Goal: Information Seeking & Learning: Learn about a topic

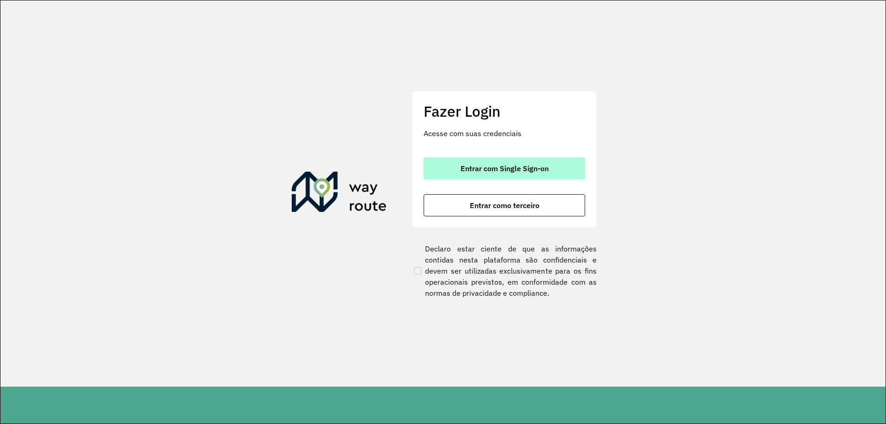
click at [506, 169] on span "Entrar com Single Sign-on" at bounding box center [505, 168] width 88 height 7
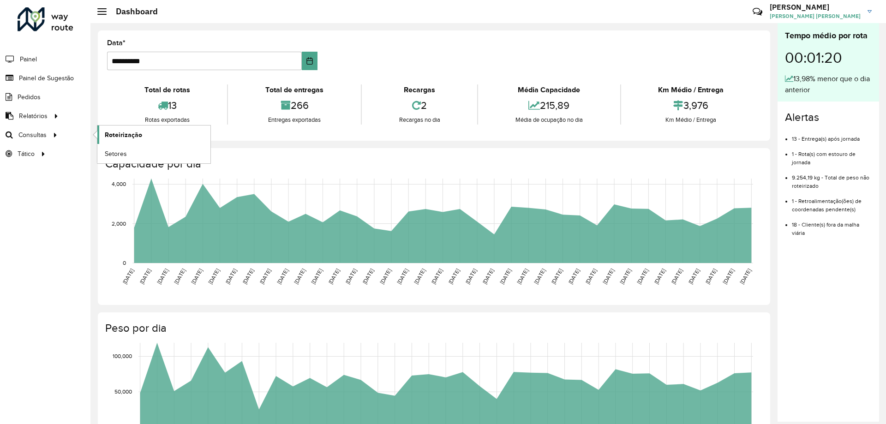
click at [120, 138] on span "Roteirização" at bounding box center [123, 135] width 37 height 10
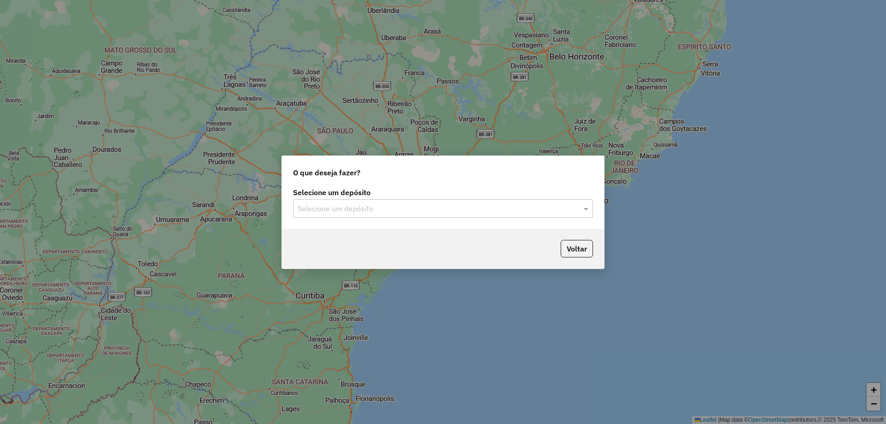
click at [433, 214] on input "text" at bounding box center [434, 209] width 272 height 11
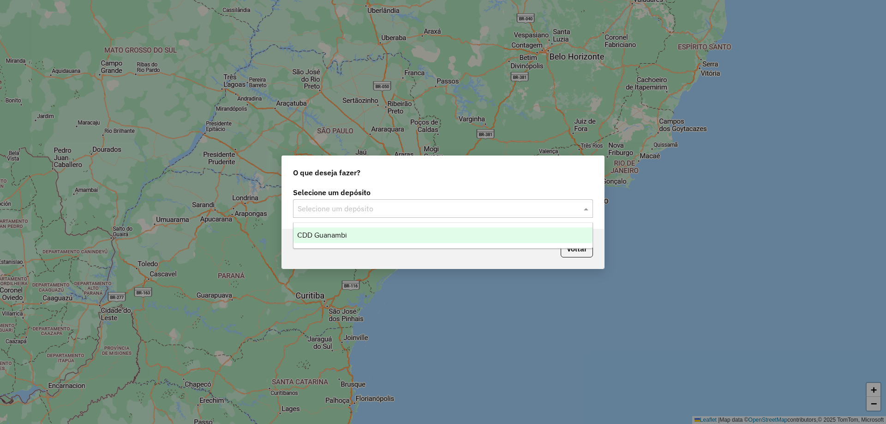
click at [362, 233] on div "CDD Guanambi" at bounding box center [443, 236] width 299 height 16
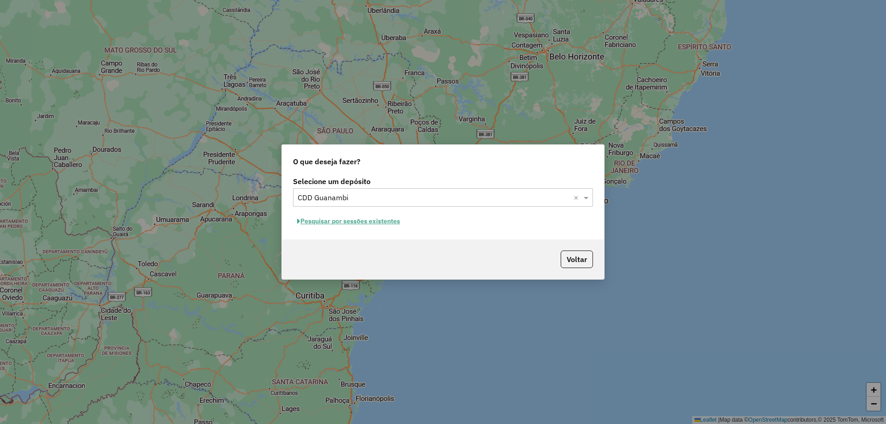
click at [353, 222] on button "Pesquisar por sessões existentes" at bounding box center [348, 221] width 111 height 14
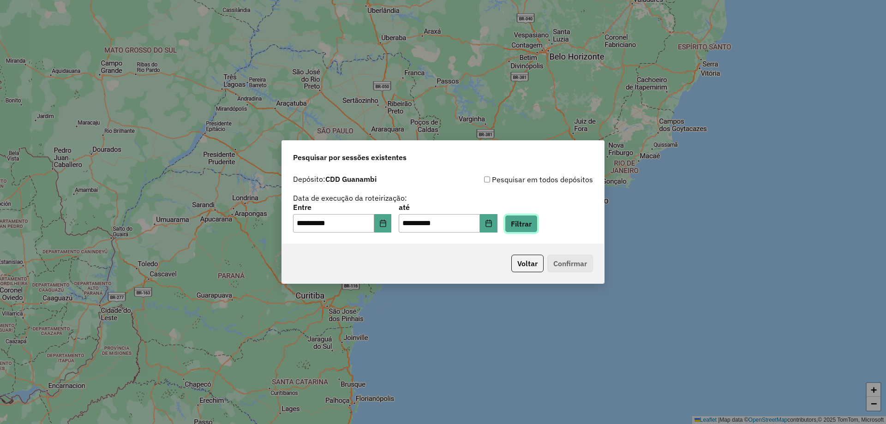
click at [538, 226] on button "Filtrar" at bounding box center [521, 224] width 33 height 18
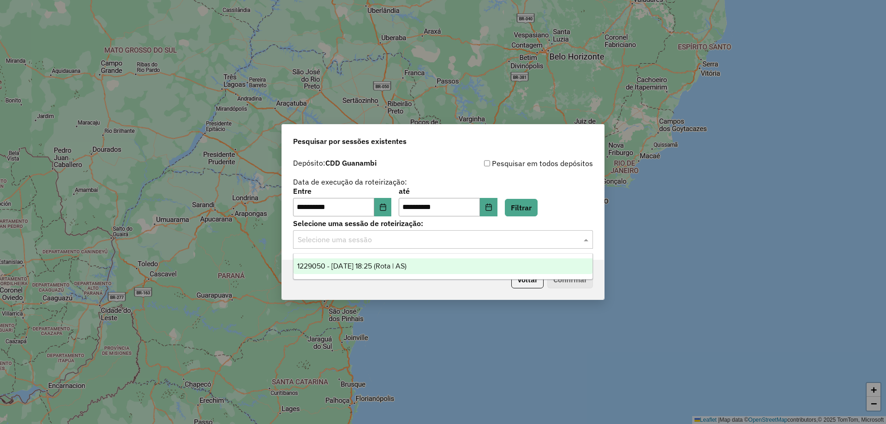
click at [512, 244] on input "text" at bounding box center [434, 240] width 272 height 11
click at [356, 265] on span "1229050 - [DATE] 18:25 (Rota | AS)" at bounding box center [351, 266] width 109 height 8
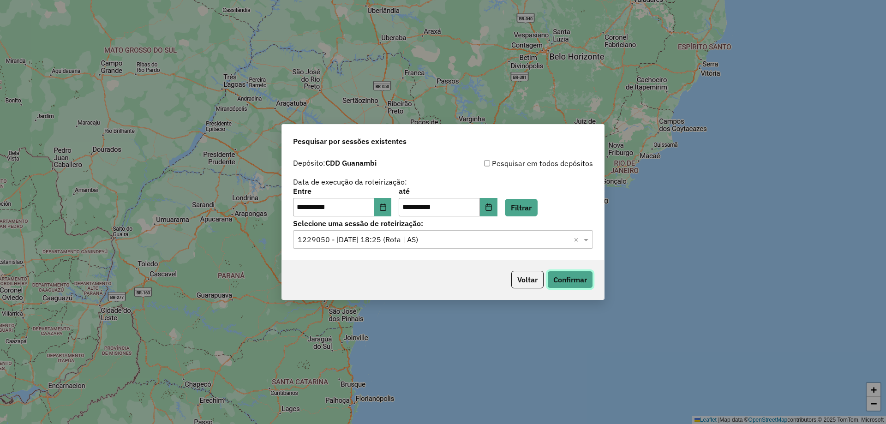
click at [570, 282] on button "Confirmar" at bounding box center [571, 280] width 46 height 18
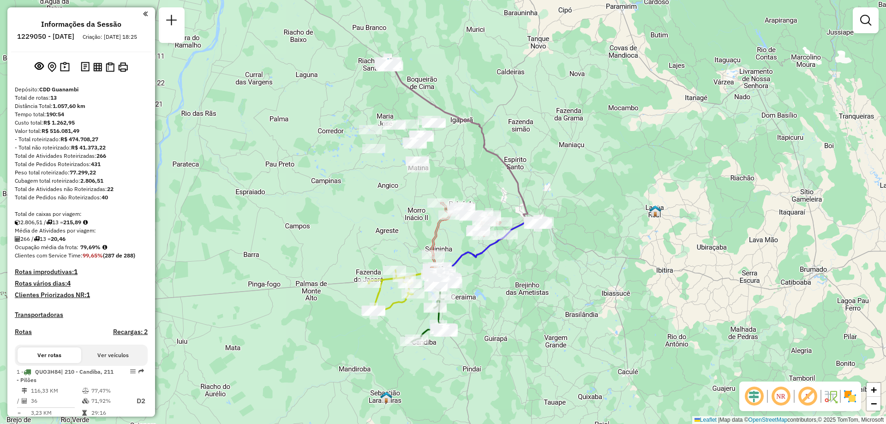
drag, startPoint x: 458, startPoint y: 84, endPoint x: 450, endPoint y: 144, distance: 60.6
click at [450, 144] on div "Janela de atendimento Grade de atendimento Capacidade Transportadoras Veículos …" at bounding box center [443, 212] width 886 height 424
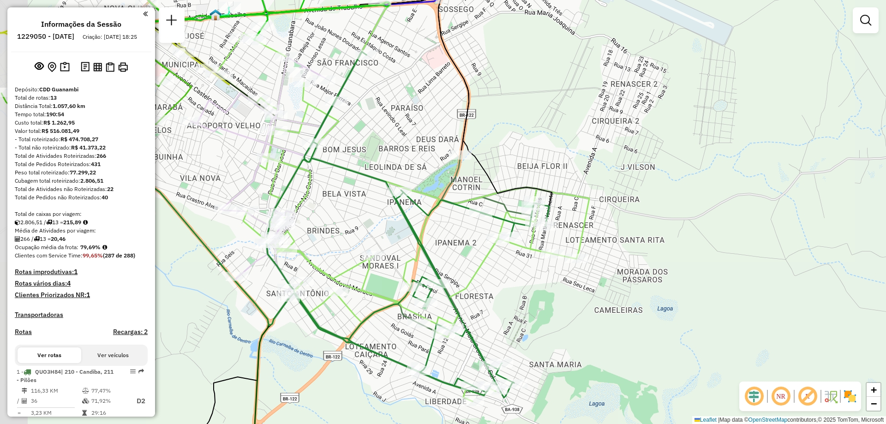
drag, startPoint x: 499, startPoint y: 172, endPoint x: 539, endPoint y: 145, distance: 48.9
click at [539, 145] on div "Janela de atendimento Grade de atendimento Capacidade Transportadoras Veículos …" at bounding box center [443, 212] width 886 height 424
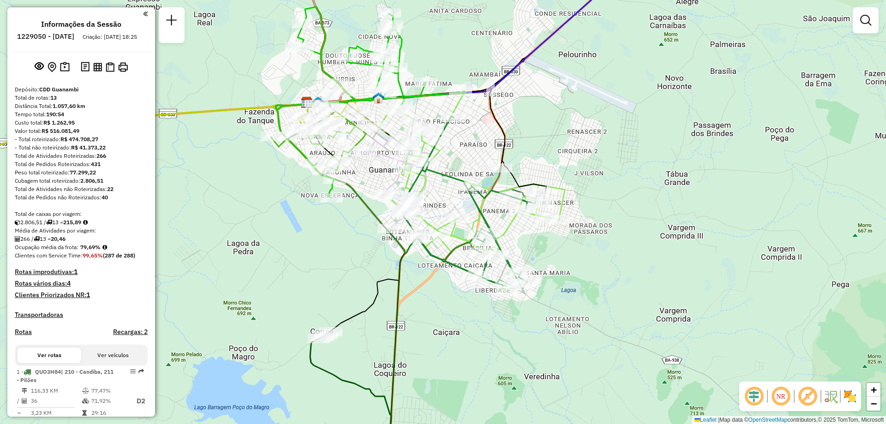
scroll to position [92, 0]
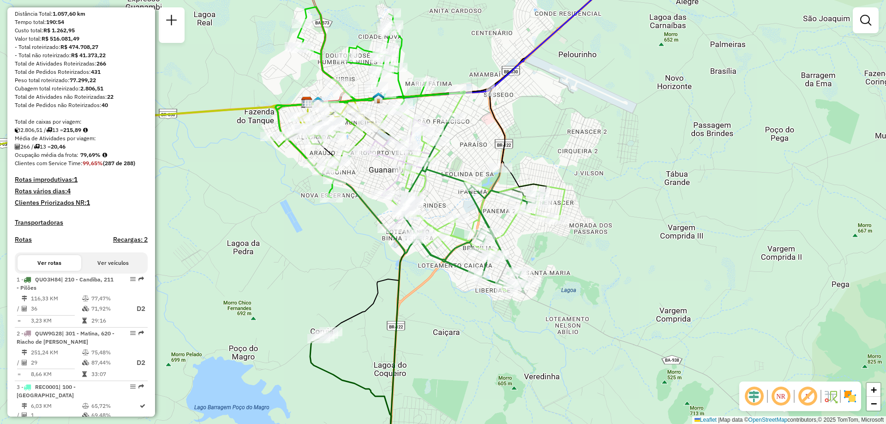
drag, startPoint x: 131, startPoint y: 291, endPoint x: 115, endPoint y: 246, distance: 47.9
click at [115, 244] on h4 "Recargas: 2" at bounding box center [130, 240] width 35 height 8
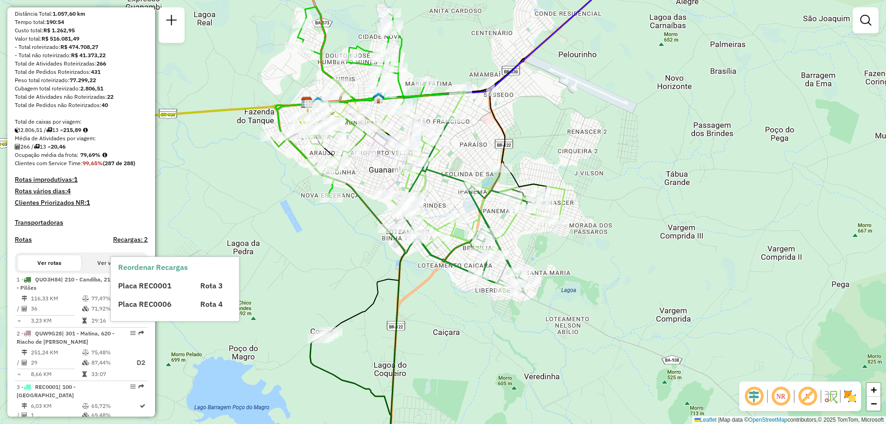
click at [118, 227] on h4 "Transportadoras" at bounding box center [81, 223] width 133 height 8
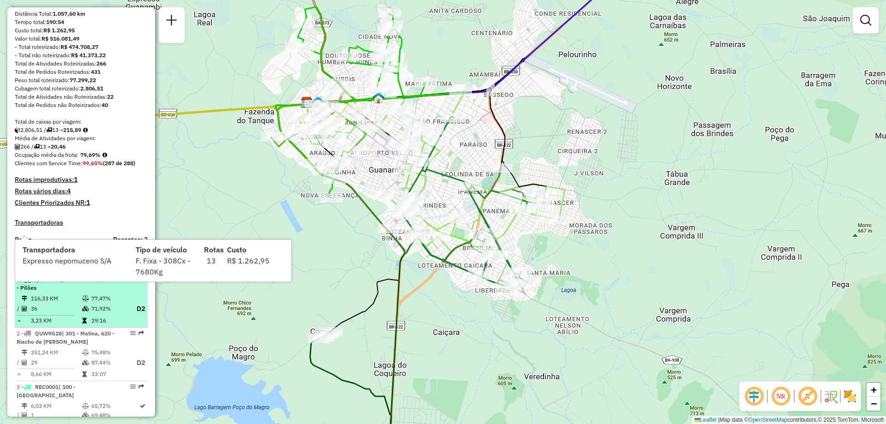
click at [82, 292] on div "1 - QUO3H84 | 210 - Candiba, 211 - Pilões" at bounding box center [66, 284] width 98 height 17
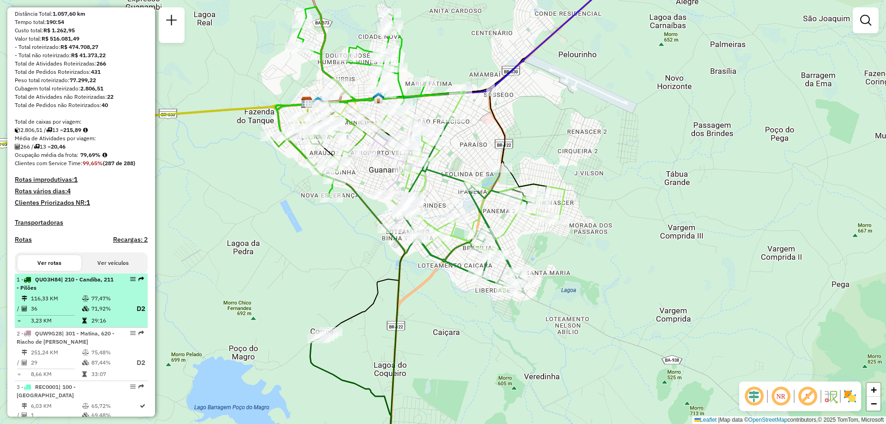
select select "**********"
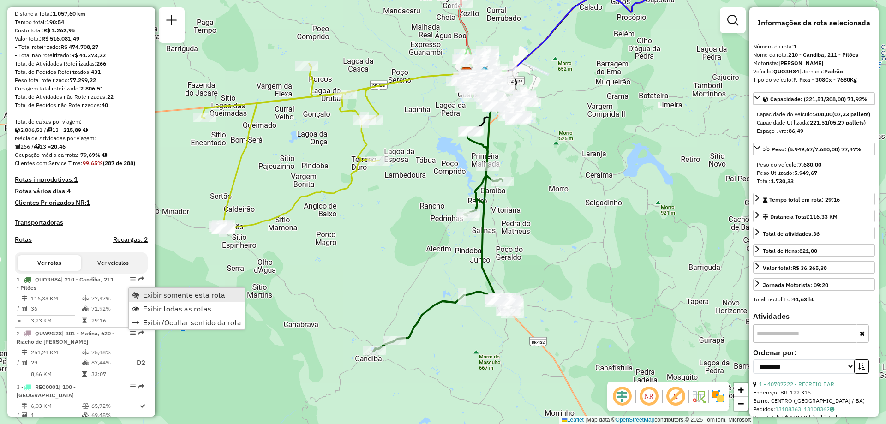
click at [147, 295] on span "Exibir somente esta rota" at bounding box center [184, 294] width 82 height 7
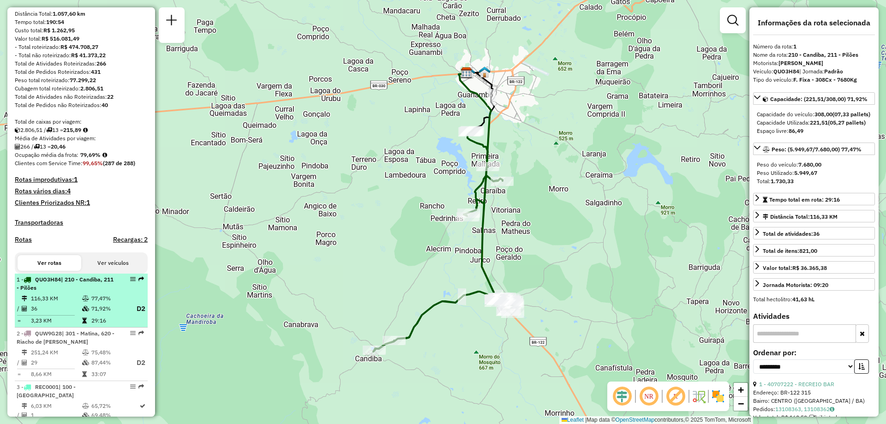
scroll to position [139, 0]
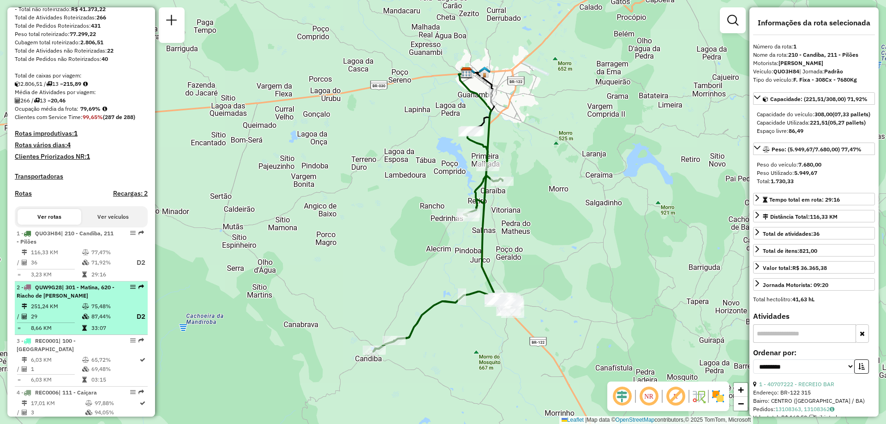
click at [77, 311] on td "251,24 KM" at bounding box center [55, 306] width 51 height 9
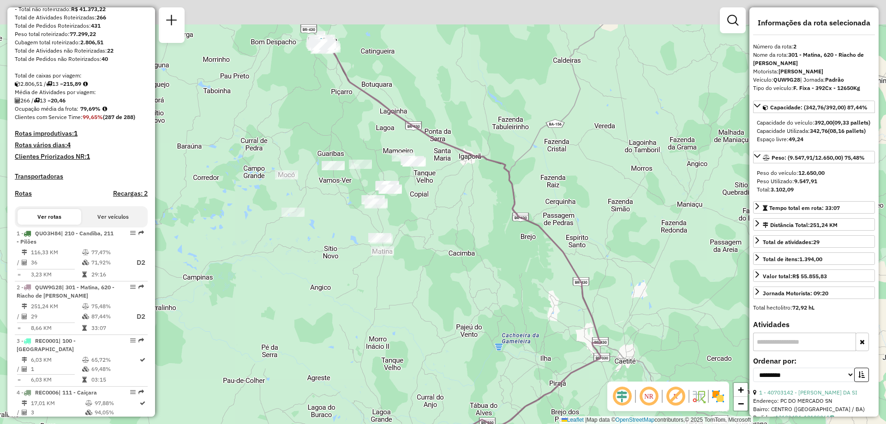
drag, startPoint x: 412, startPoint y: 131, endPoint x: 481, endPoint y: 181, distance: 85.6
click at [481, 181] on icon at bounding box center [460, 252] width 282 height 420
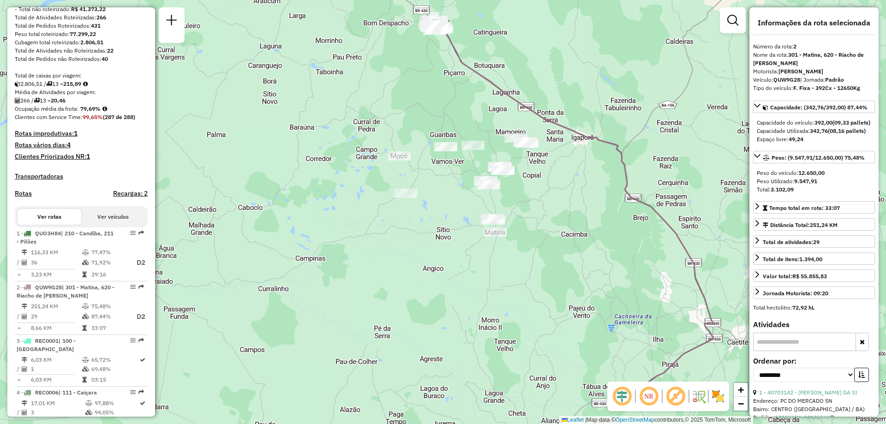
drag, startPoint x: 495, startPoint y: 313, endPoint x: 531, endPoint y: 247, distance: 76.0
click at [531, 247] on div "Janela de atendimento Grade de atendimento Capacidade Transportadoras Veículos …" at bounding box center [443, 212] width 886 height 424
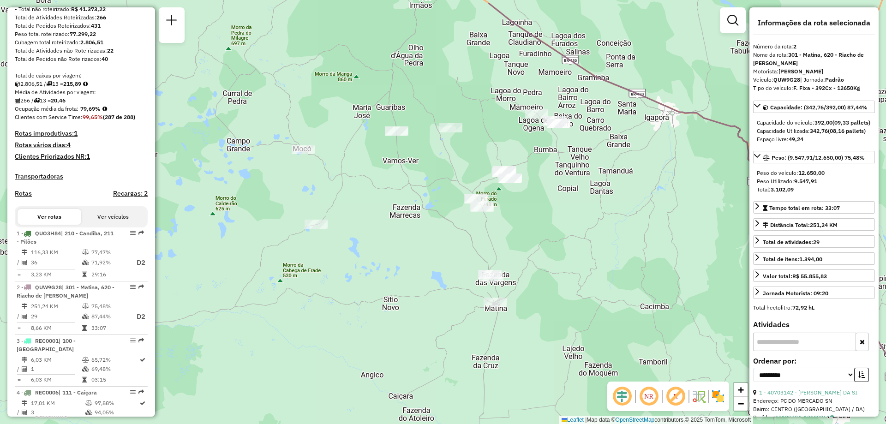
drag, startPoint x: 541, startPoint y: 194, endPoint x: 561, endPoint y: 259, distance: 67.8
click at [561, 259] on div "Janela de atendimento Grade de atendimento Capacidade Transportadoras Veículos …" at bounding box center [443, 212] width 886 height 424
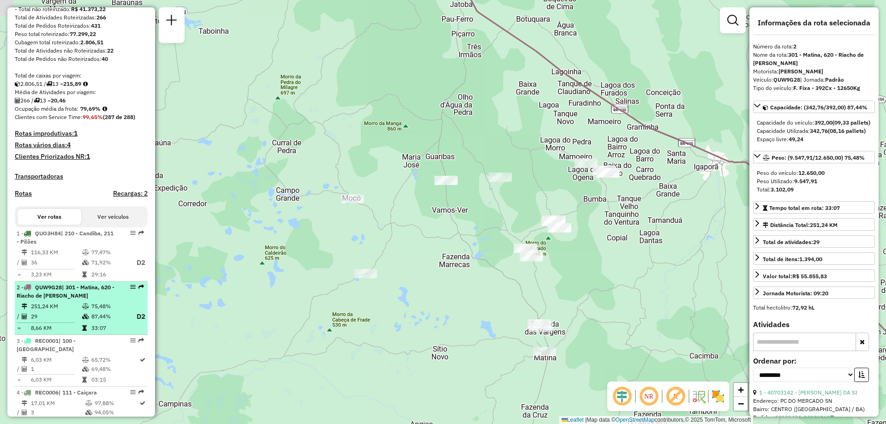
click at [100, 300] on div "2 - QUW9G28 | 301 - Matina, 620 - [GEOGRAPHIC_DATA][PERSON_NAME]" at bounding box center [66, 291] width 98 height 17
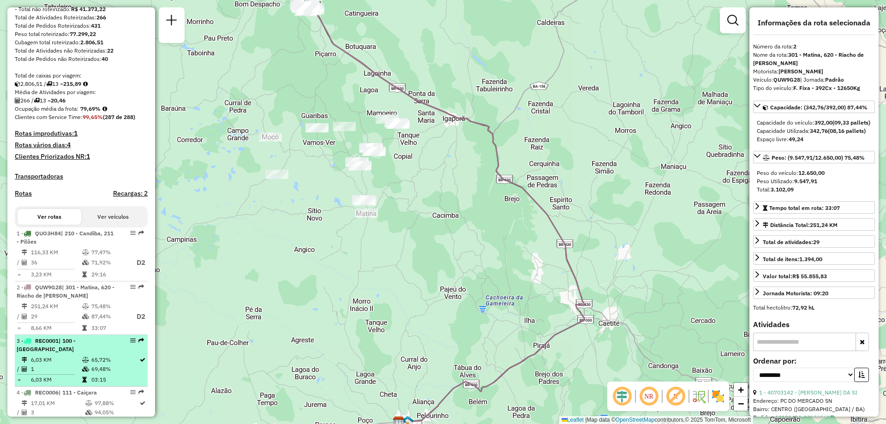
click at [78, 365] on td "6,03 KM" at bounding box center [55, 359] width 51 height 9
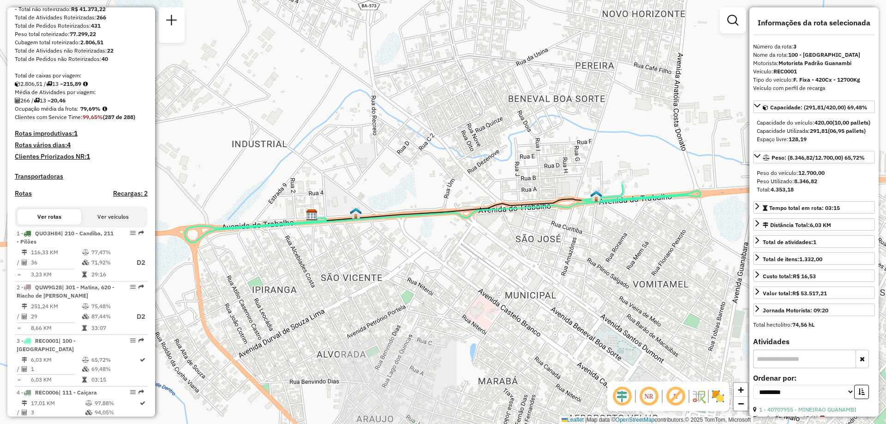
scroll to position [231, 0]
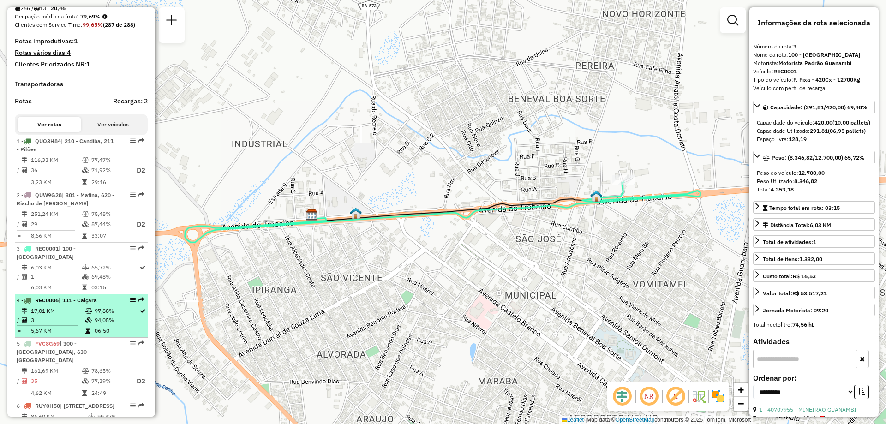
click at [99, 325] on td "94,05%" at bounding box center [116, 320] width 45 height 9
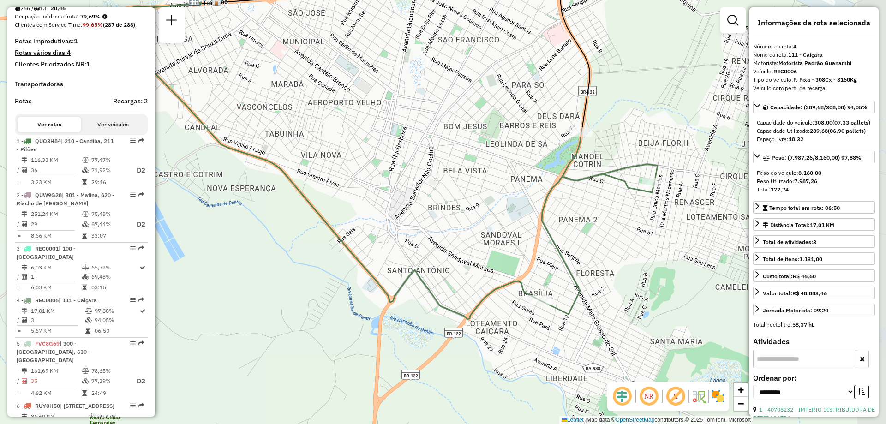
drag, startPoint x: 569, startPoint y: 323, endPoint x: 518, endPoint y: 253, distance: 86.6
click at [518, 253] on div "Janela de atendimento Grade de atendimento Capacidade Transportadoras Veículos …" at bounding box center [443, 212] width 886 height 424
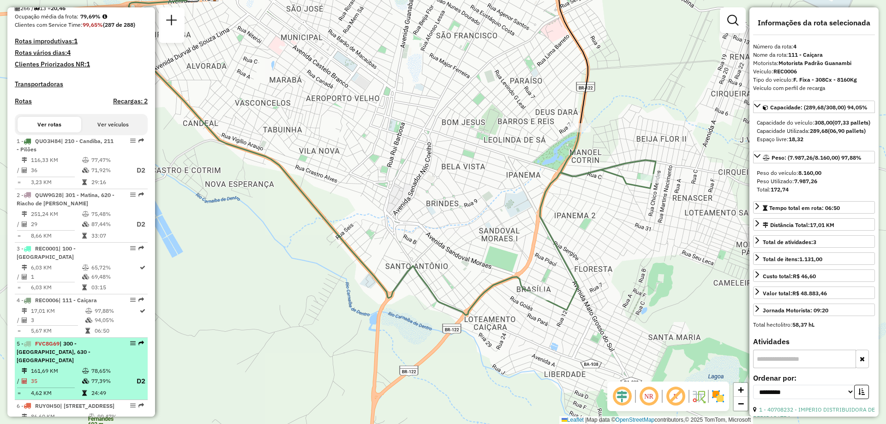
scroll to position [277, 0]
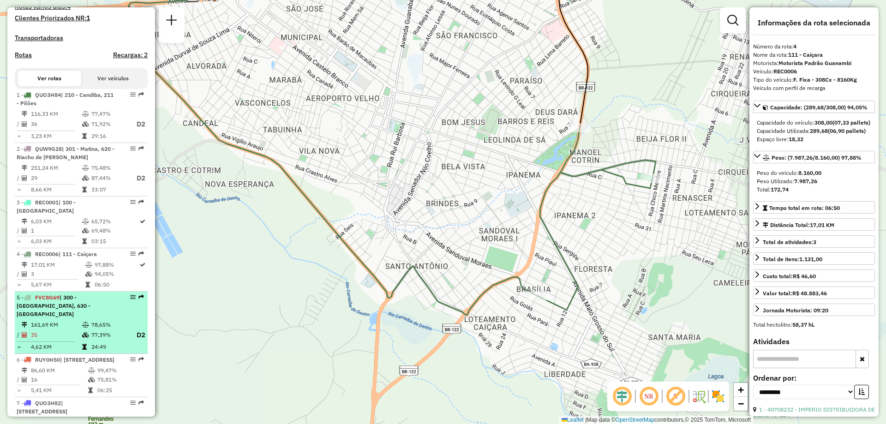
click at [96, 323] on td "78,65%" at bounding box center [109, 324] width 37 height 9
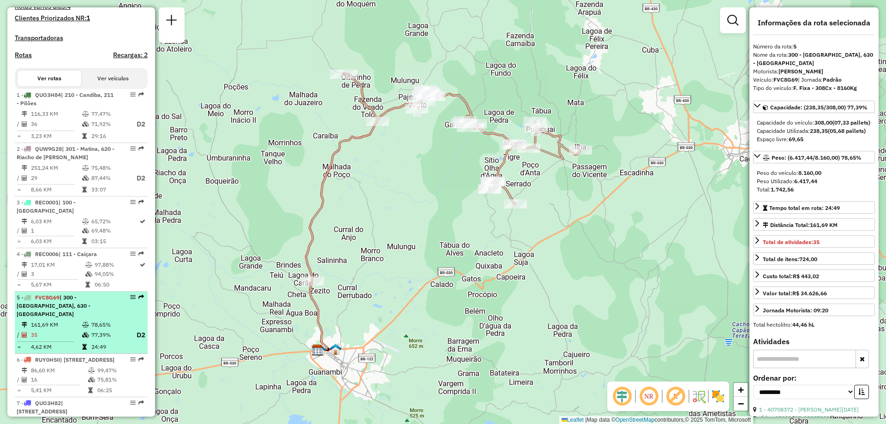
scroll to position [323, 0]
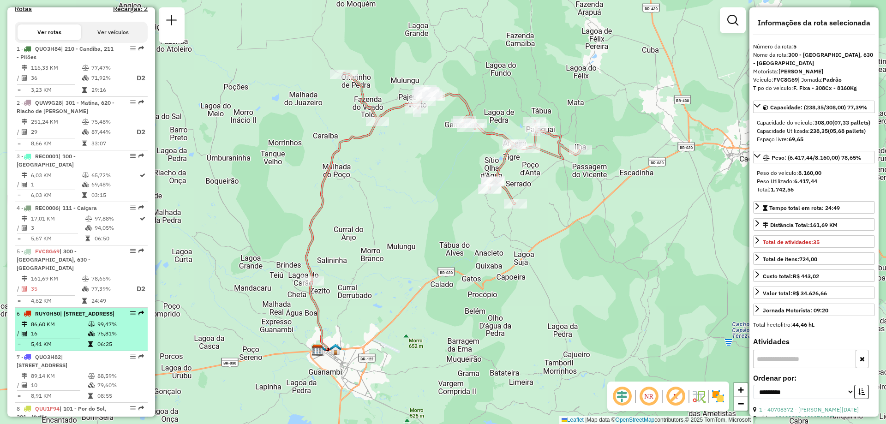
click at [89, 328] on td at bounding box center [92, 324] width 9 height 9
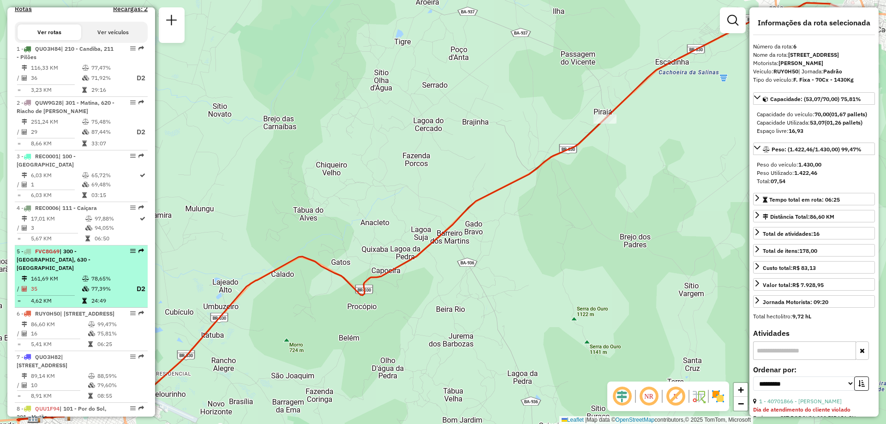
click at [101, 299] on td "24:49" at bounding box center [109, 300] width 37 height 9
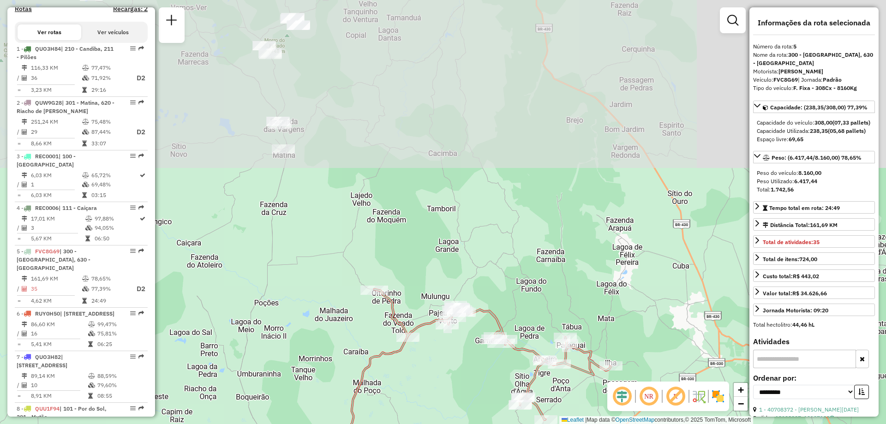
drag, startPoint x: 484, startPoint y: 109, endPoint x: 512, endPoint y: 313, distance: 206.5
click at [512, 313] on div "Janela de atendimento Grade de atendimento Capacidade Transportadoras Veículos …" at bounding box center [443, 212] width 886 height 424
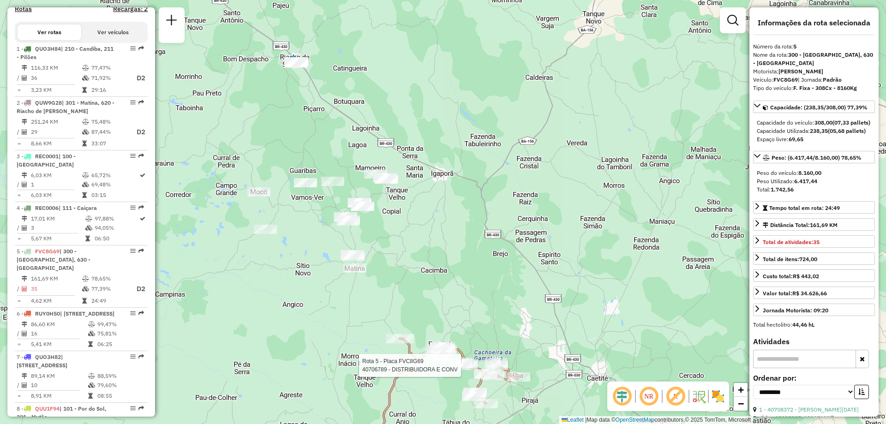
drag, startPoint x: 482, startPoint y: 193, endPoint x: 481, endPoint y: 255, distance: 61.4
click at [481, 255] on div "Rota 5 - Placa FVC8G69 40706789 - DISTRIBUIDORA E CONV Janela de atendimento Gr…" at bounding box center [443, 212] width 886 height 424
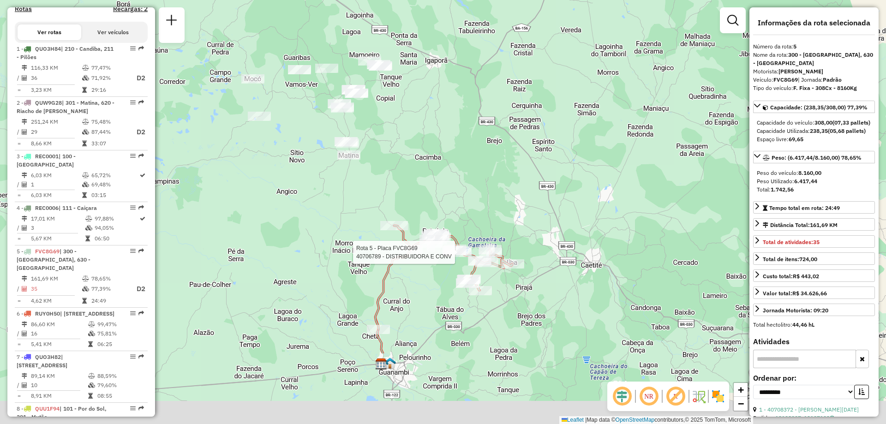
drag, startPoint x: 413, startPoint y: 273, endPoint x: 406, endPoint y: 149, distance: 124.8
click at [406, 149] on div "Rota 5 - Placa FVC8G69 40706789 - DISTRIBUIDORA E CONV Janela de atendimento Gr…" at bounding box center [443, 212] width 886 height 424
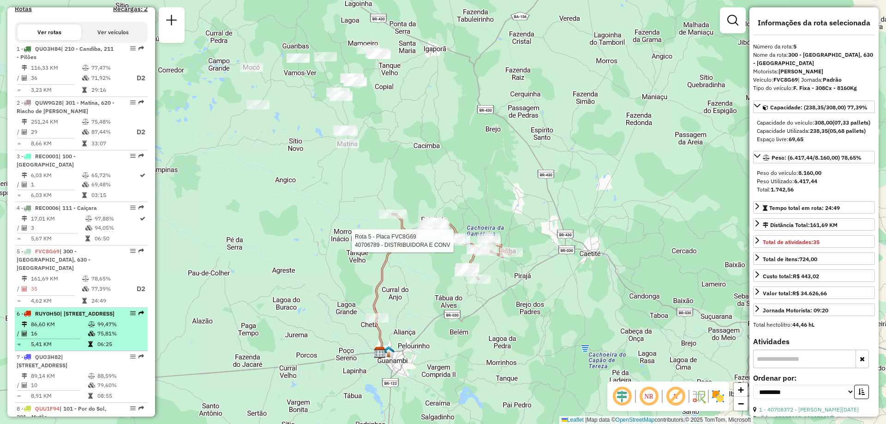
click at [80, 318] on div "6 - RUY0H50 | 900 - Caetité, 901 - Caetité/[GEOGRAPHIC_DATA]" at bounding box center [66, 314] width 98 height 8
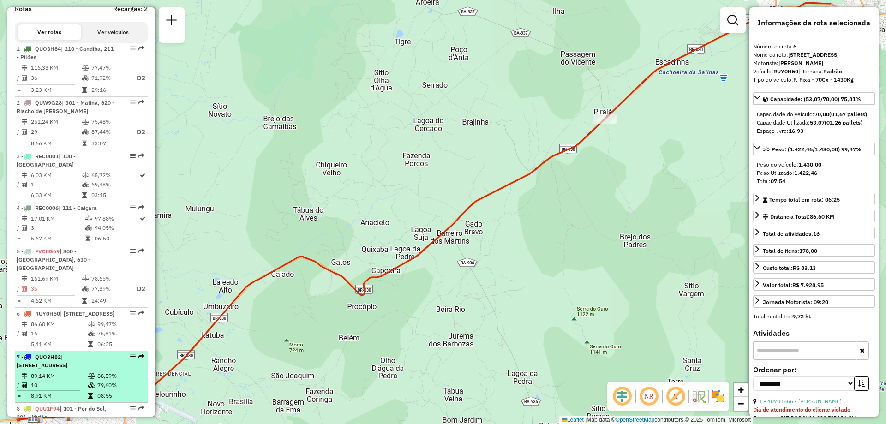
click at [67, 369] on span "| [STREET_ADDRESS]" at bounding box center [42, 361] width 51 height 15
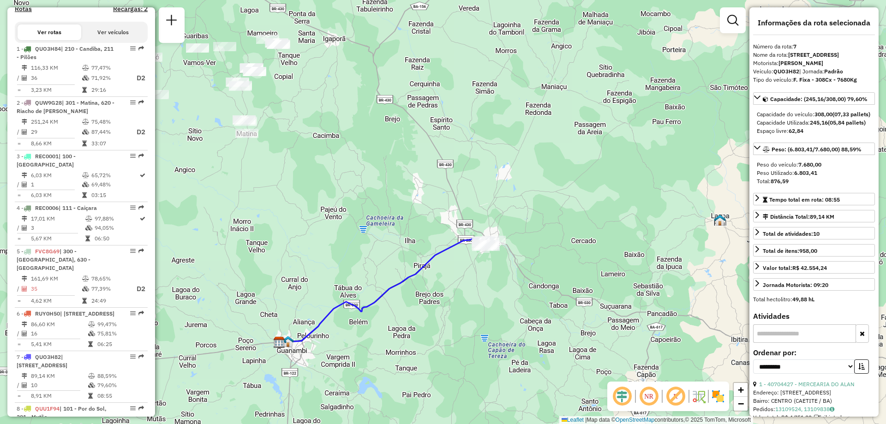
drag, startPoint x: 491, startPoint y: 289, endPoint x: 464, endPoint y: 313, distance: 36.0
click at [464, 313] on div "Janela de atendimento Grade de atendimento Capacidade Transportadoras Veículos …" at bounding box center [443, 212] width 886 height 424
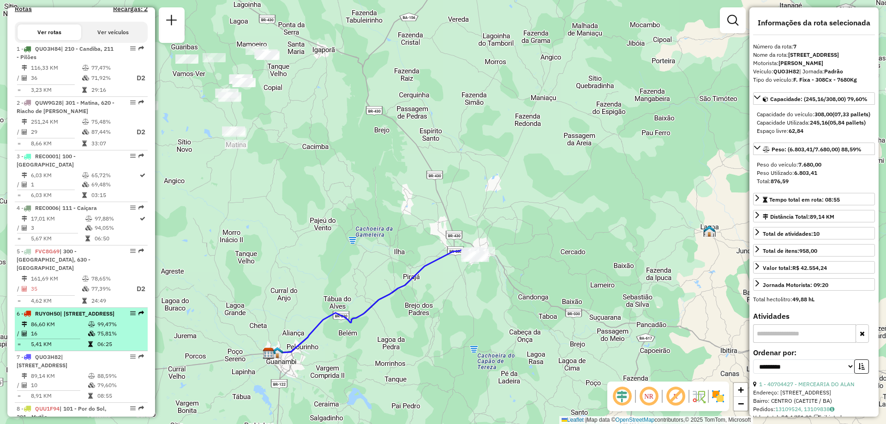
scroll to position [416, 0]
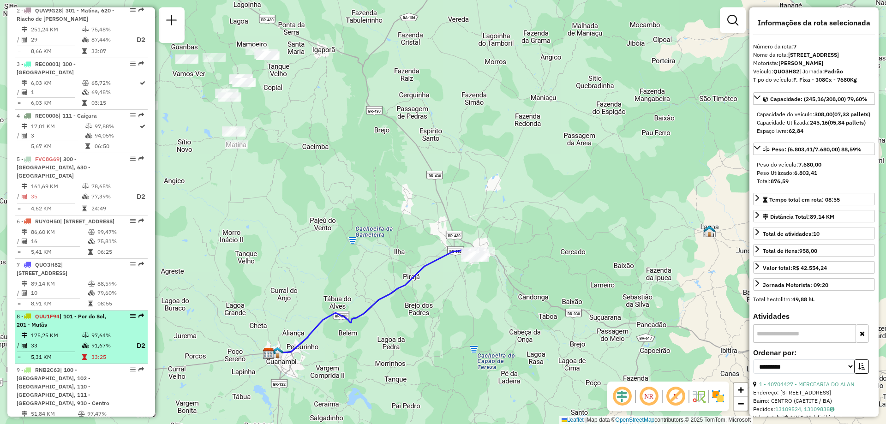
click at [66, 338] on li "8 - QUU1F94 | 101 - Por do Sol, 201 - Mutãs 175,25 KM 97,64% / 33 91,67% D2 = 5…" at bounding box center [81, 338] width 133 height 54
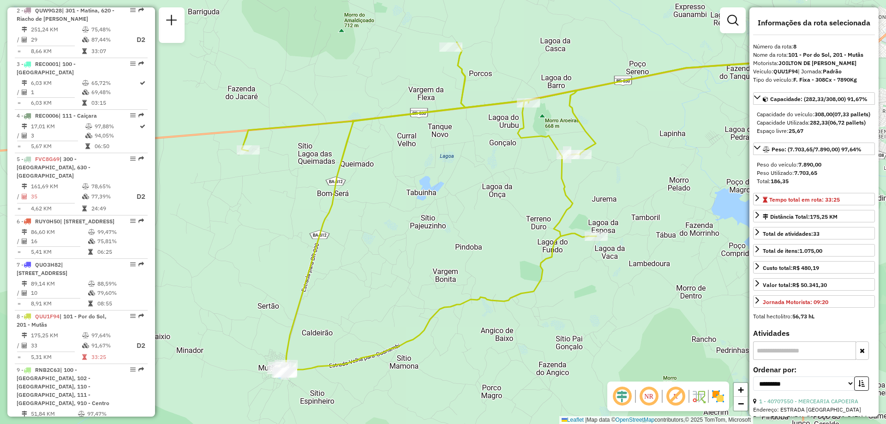
drag, startPoint x: 259, startPoint y: 306, endPoint x: 319, endPoint y: 308, distance: 60.5
click at [319, 308] on div "Janela de atendimento Grade de atendimento Capacidade Transportadoras Veículos …" at bounding box center [443, 212] width 886 height 424
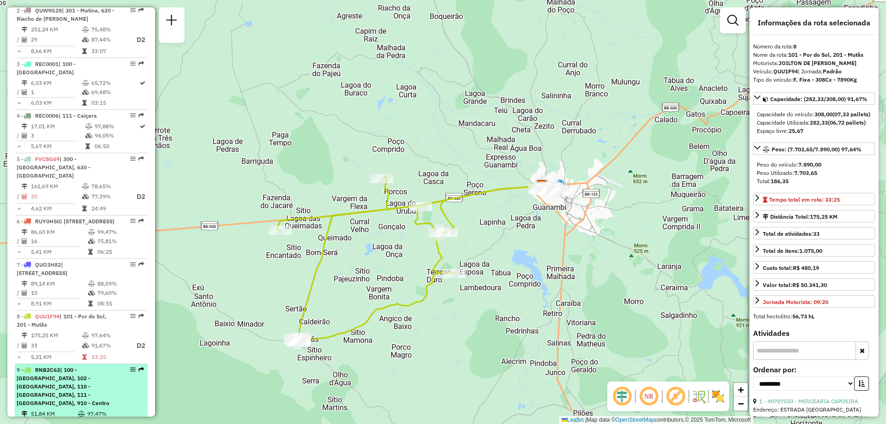
click at [82, 396] on span "| 100 - [GEOGRAPHIC_DATA], 102 - [GEOGRAPHIC_DATA], 110 - [GEOGRAPHIC_DATA], 11…" at bounding box center [63, 387] width 93 height 40
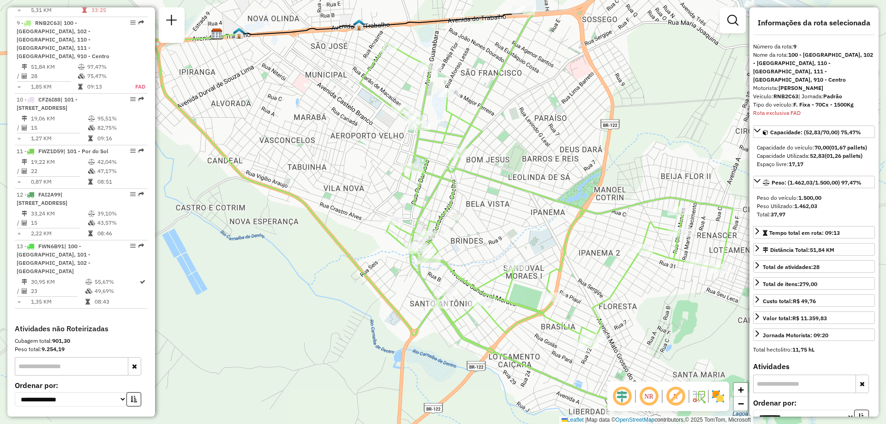
scroll to position [781, 0]
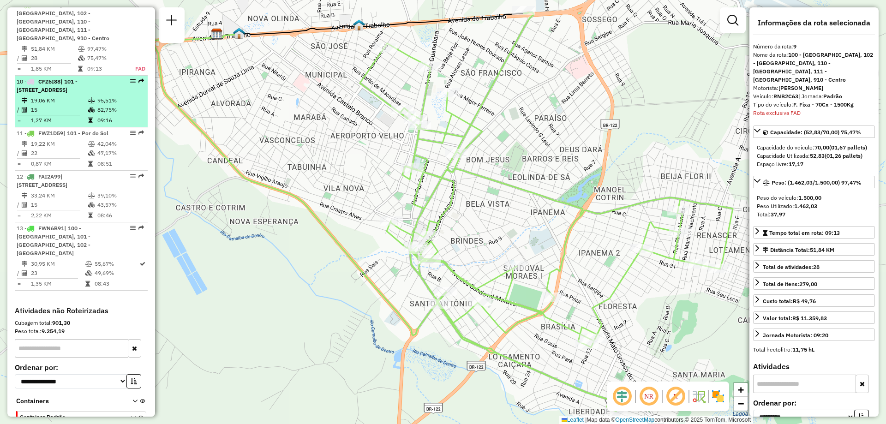
click at [78, 92] on span "| 101 - [STREET_ADDRESS]" at bounding box center [47, 85] width 61 height 15
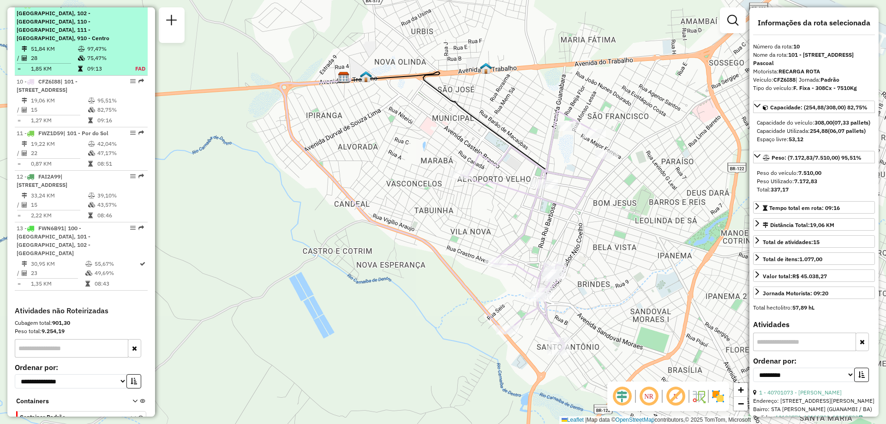
click at [91, 45] on td "97,47%" at bounding box center [106, 48] width 38 height 9
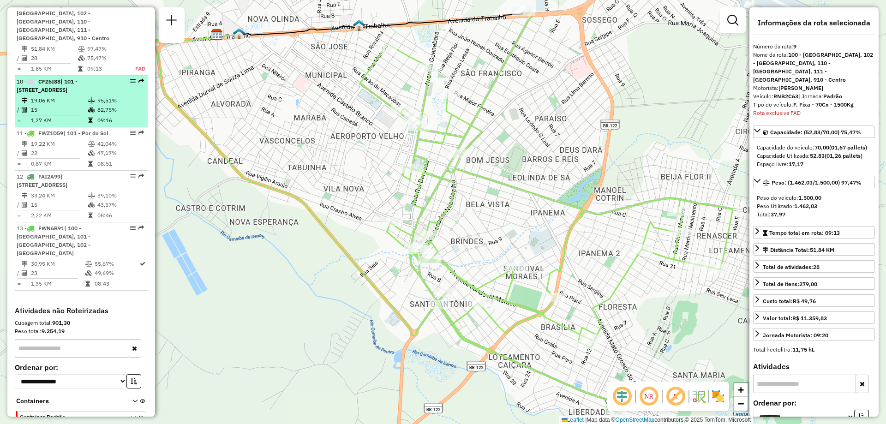
click at [85, 105] on td "19,06 KM" at bounding box center [58, 100] width 57 height 9
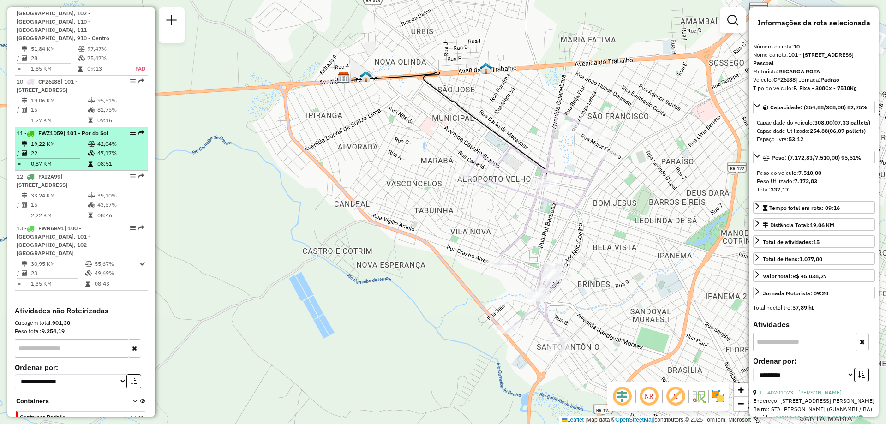
click at [74, 149] on td "19,22 KM" at bounding box center [58, 143] width 57 height 9
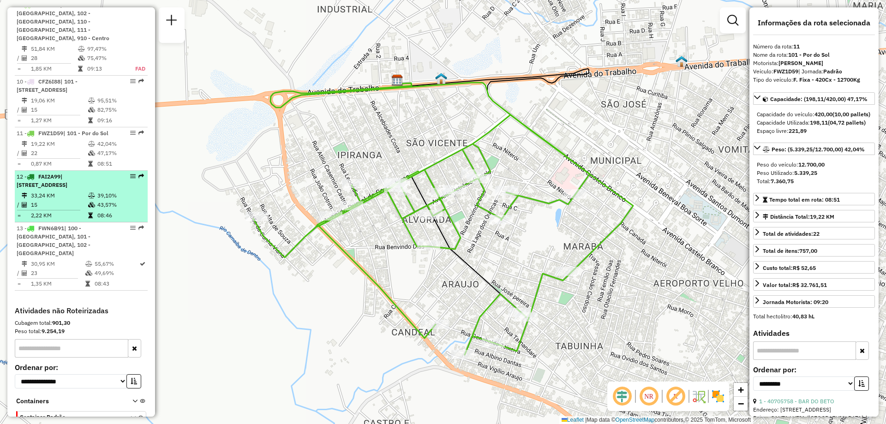
click at [68, 200] on td "33,24 KM" at bounding box center [58, 195] width 57 height 9
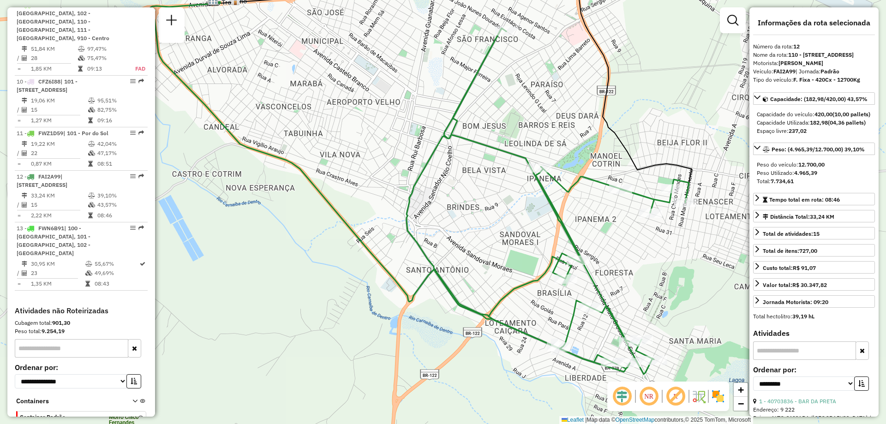
drag, startPoint x: 474, startPoint y: 280, endPoint x: 452, endPoint y: 241, distance: 44.7
click at [452, 241] on div "Janela de atendimento Grade de atendimento Capacidade Transportadoras Veículos …" at bounding box center [443, 212] width 886 height 424
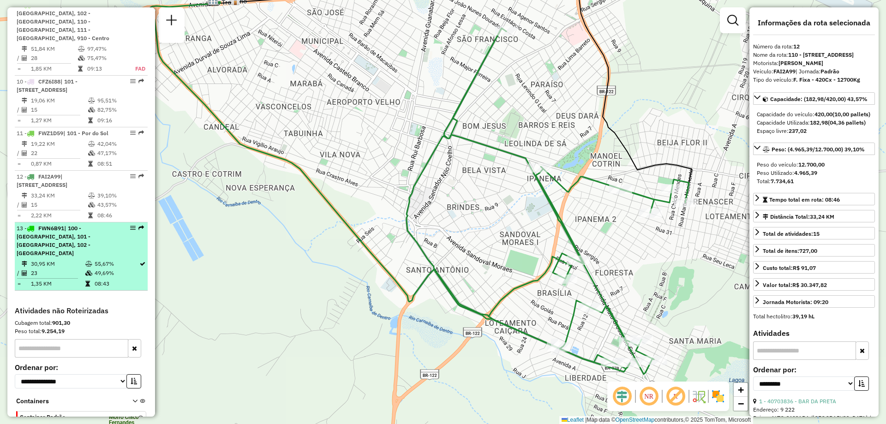
click at [81, 258] on div "13 - FWN6B91 | 100 - [GEOGRAPHIC_DATA], 101 - [GEOGRAPHIC_DATA], 102 - Vomitamel" at bounding box center [66, 240] width 98 height 33
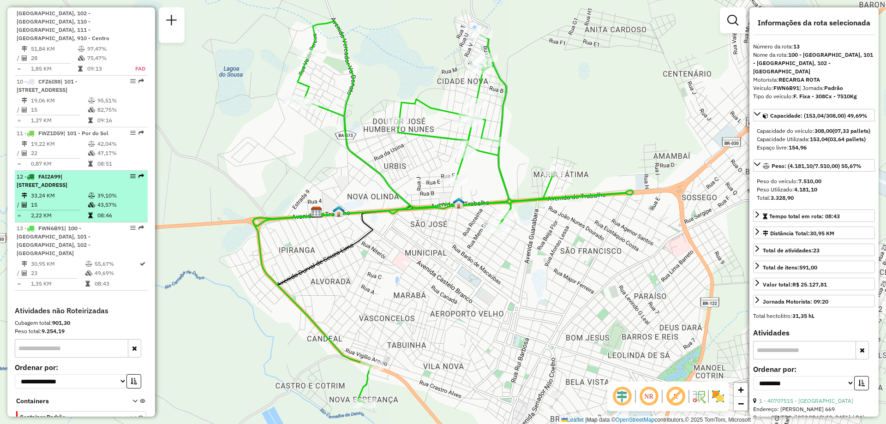
click at [67, 186] on span "| [STREET_ADDRESS]" at bounding box center [42, 180] width 51 height 15
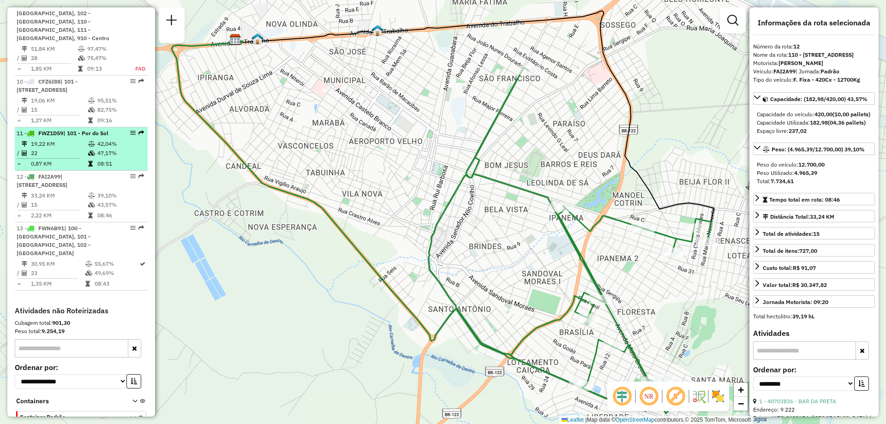
click at [83, 137] on span "| 101 - Por do Sol" at bounding box center [85, 133] width 45 height 7
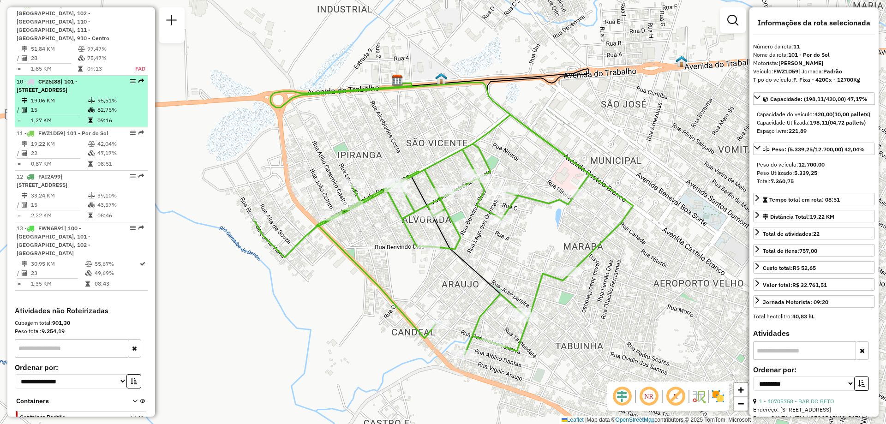
click at [78, 89] on span "| 101 - [STREET_ADDRESS]" at bounding box center [47, 85] width 61 height 15
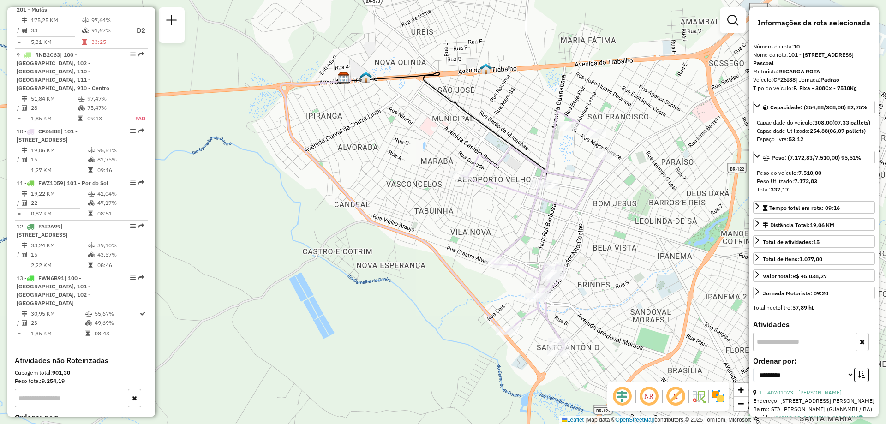
scroll to position [716, 0]
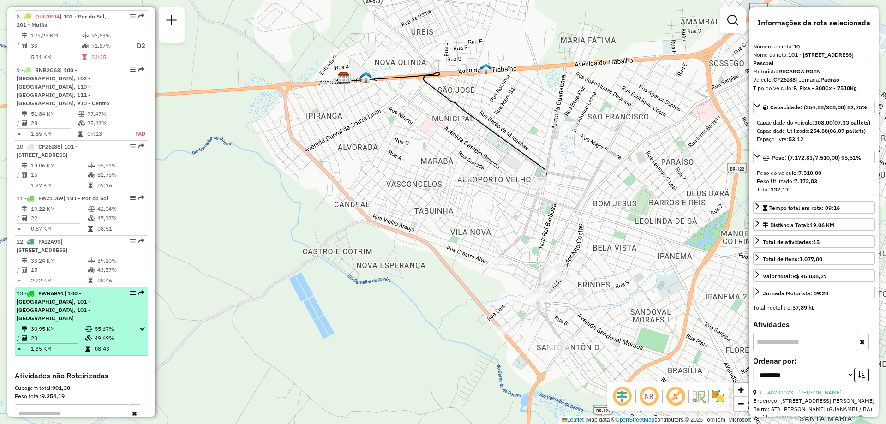
click at [84, 323] on div "13 - FWN6B91 | 100 - [GEOGRAPHIC_DATA], 101 - [GEOGRAPHIC_DATA], 102 - Vomitamel" at bounding box center [66, 305] width 98 height 33
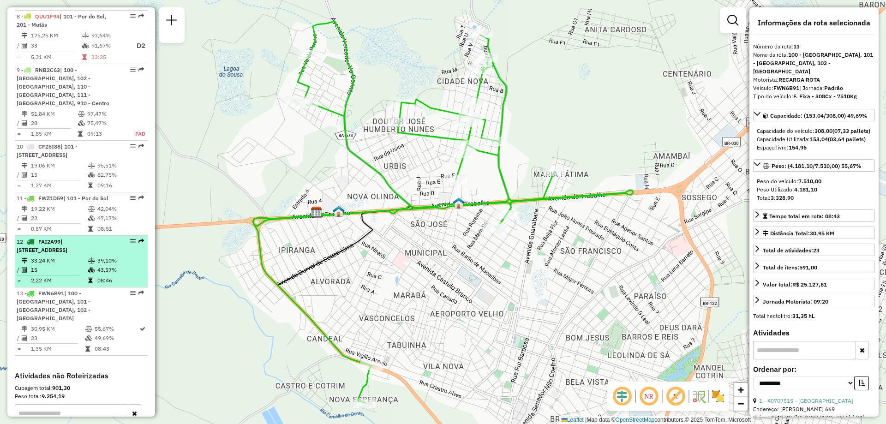
click at [118, 265] on td "39,10%" at bounding box center [120, 260] width 47 height 9
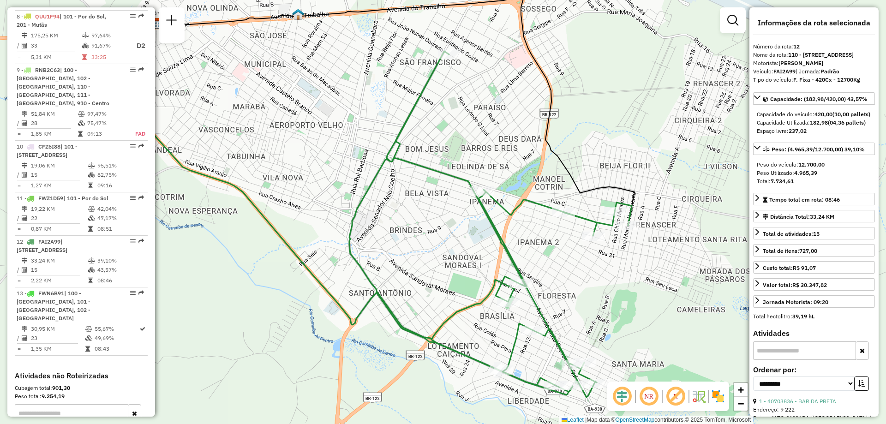
drag, startPoint x: 550, startPoint y: 312, endPoint x: 471, endPoint y: 295, distance: 81.0
click at [471, 295] on div "Janela de atendimento Grade de atendimento Capacidade Transportadoras Veículos …" at bounding box center [443, 212] width 886 height 424
click at [649, 401] on em at bounding box center [649, 396] width 22 height 22
click at [653, 400] on em at bounding box center [649, 396] width 22 height 22
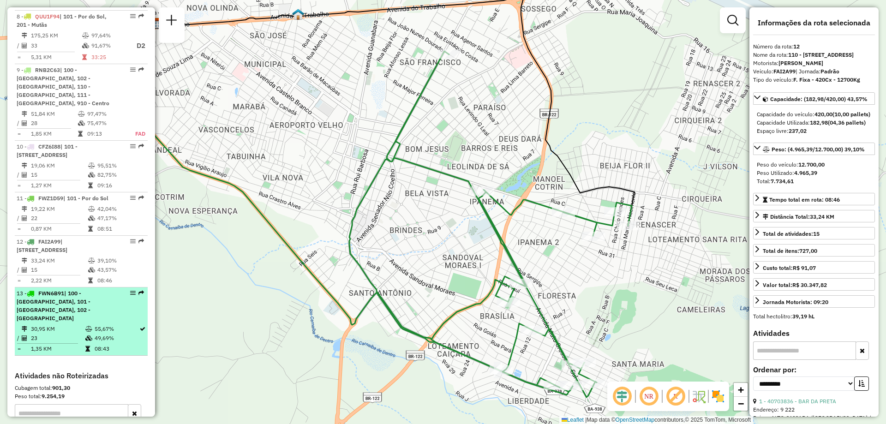
drag, startPoint x: 133, startPoint y: 310, endPoint x: 126, endPoint y: 310, distance: 6.9
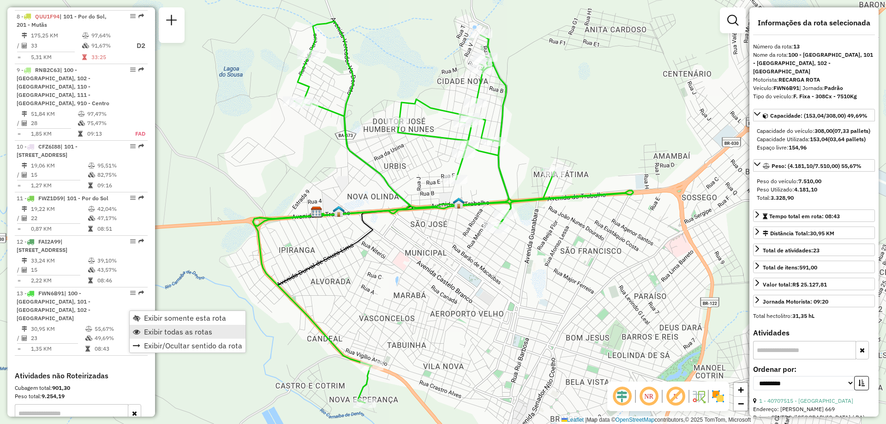
click at [169, 334] on span "Exibir todas as rotas" at bounding box center [178, 331] width 68 height 7
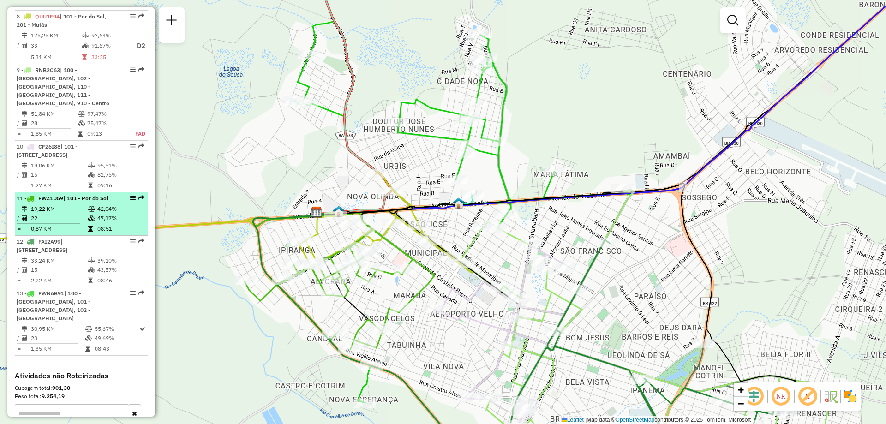
click at [78, 214] on td "19,22 KM" at bounding box center [58, 209] width 57 height 9
select select "**********"
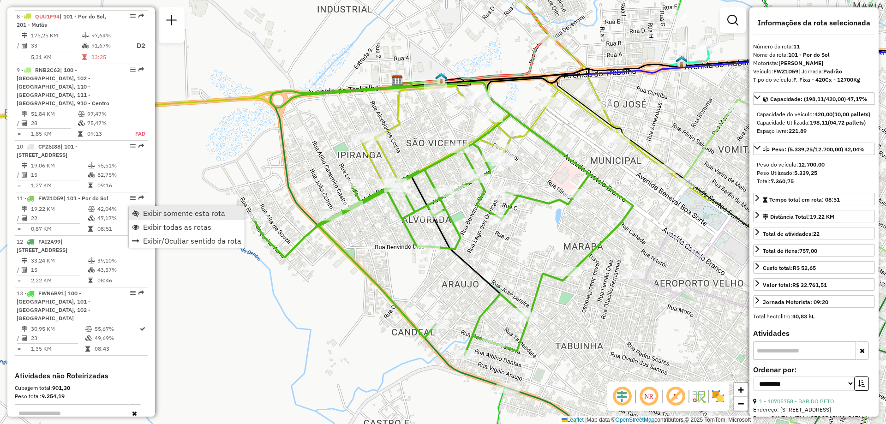
click at [161, 215] on span "Exibir somente esta rota" at bounding box center [184, 213] width 82 height 7
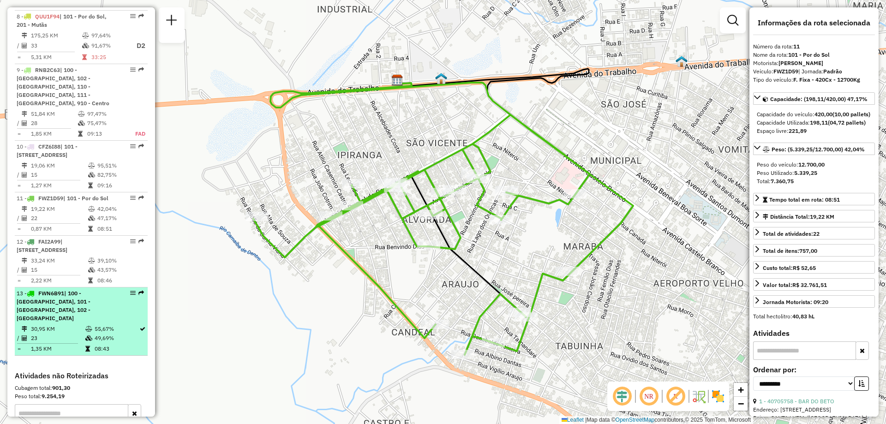
click at [87, 318] on span "| 100 - [GEOGRAPHIC_DATA], 101 - [GEOGRAPHIC_DATA], 102 - [GEOGRAPHIC_DATA]" at bounding box center [54, 306] width 74 height 32
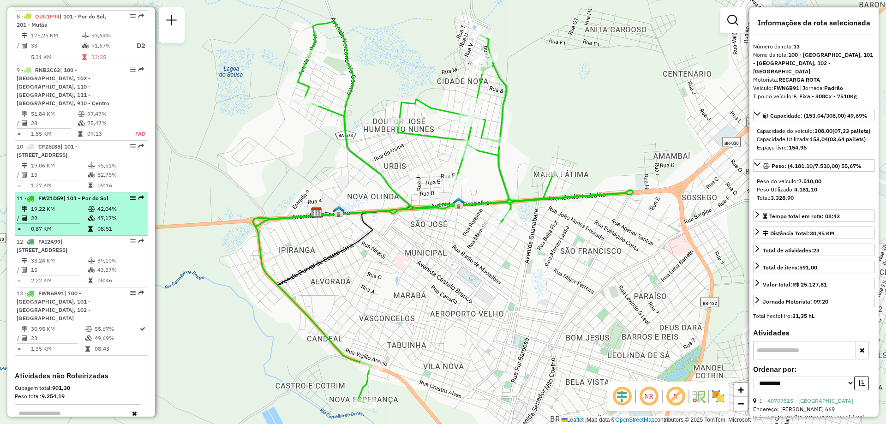
click at [82, 223] on td "22" at bounding box center [58, 218] width 57 height 9
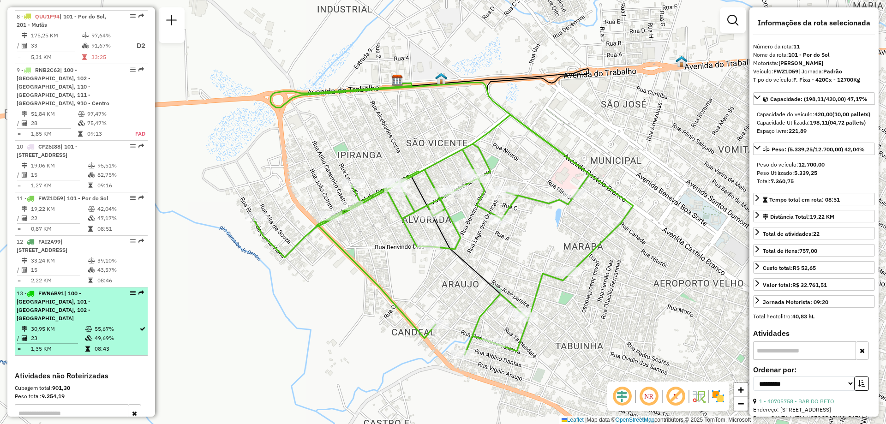
click at [50, 343] on td "23" at bounding box center [57, 338] width 54 height 9
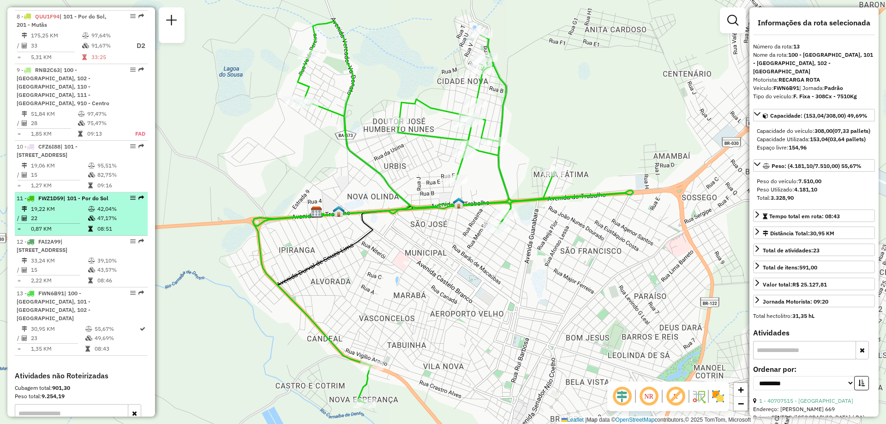
click at [97, 223] on td "47,17%" at bounding box center [120, 218] width 47 height 9
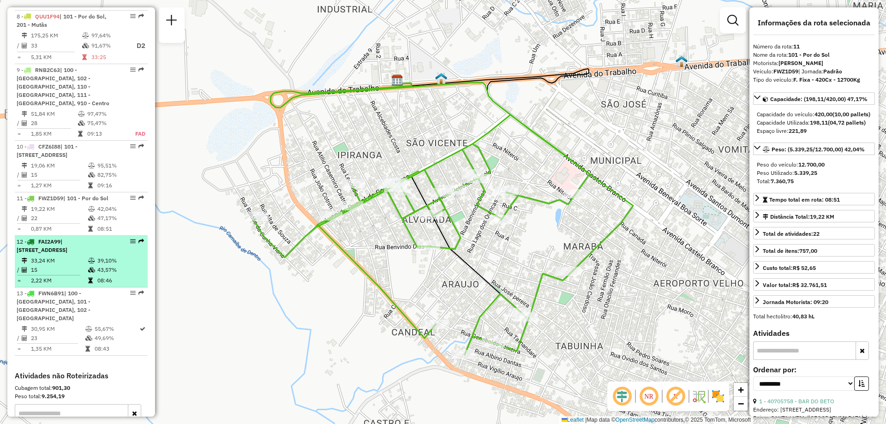
click at [67, 249] on span "| [STREET_ADDRESS]" at bounding box center [42, 245] width 51 height 15
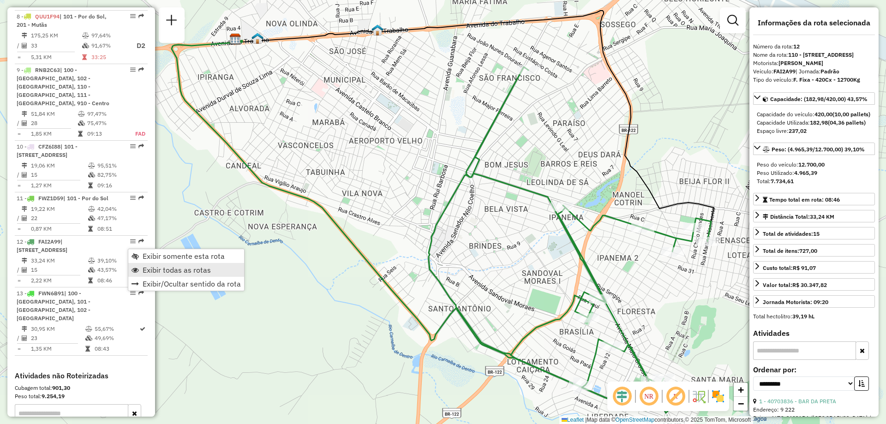
click at [164, 271] on span "Exibir todas as rotas" at bounding box center [177, 269] width 68 height 7
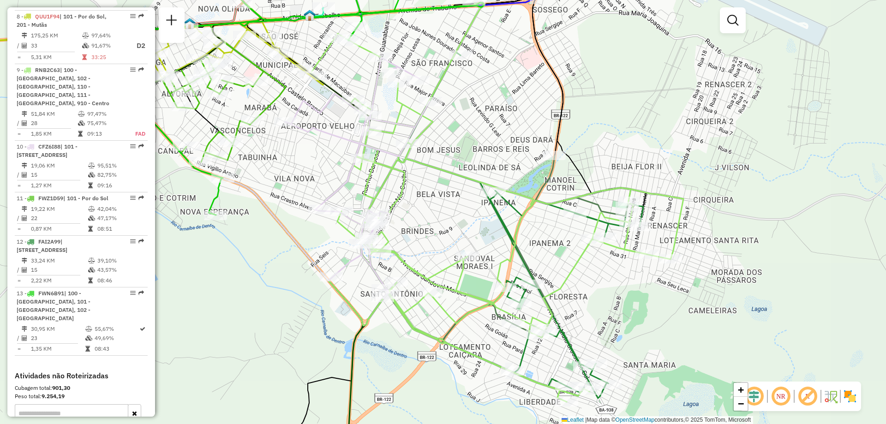
drag, startPoint x: 517, startPoint y: 284, endPoint x: 449, endPoint y: 269, distance: 69.5
click at [449, 269] on icon at bounding box center [497, 202] width 373 height 399
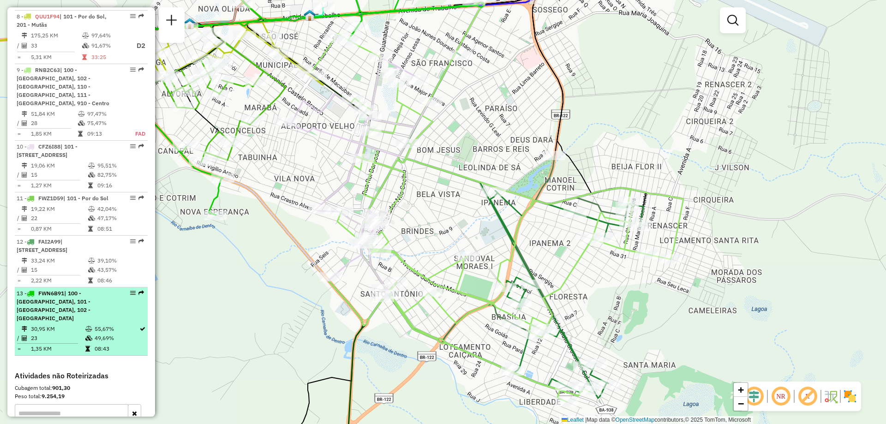
select select "**********"
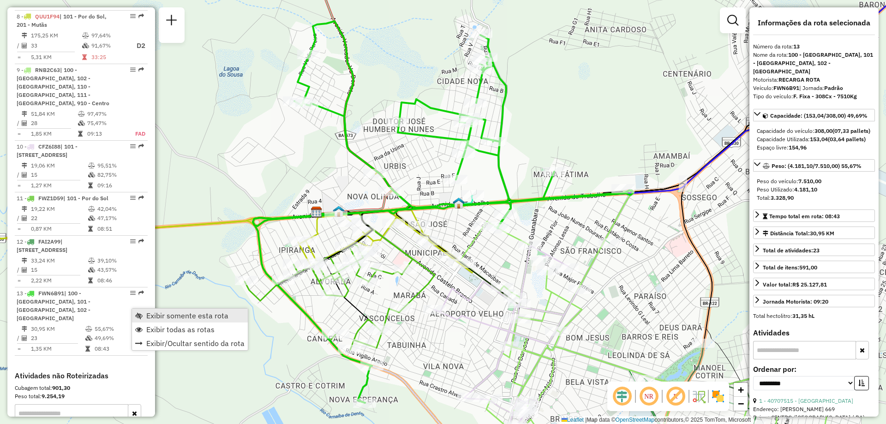
click at [165, 315] on span "Exibir somente esta rota" at bounding box center [187, 315] width 82 height 7
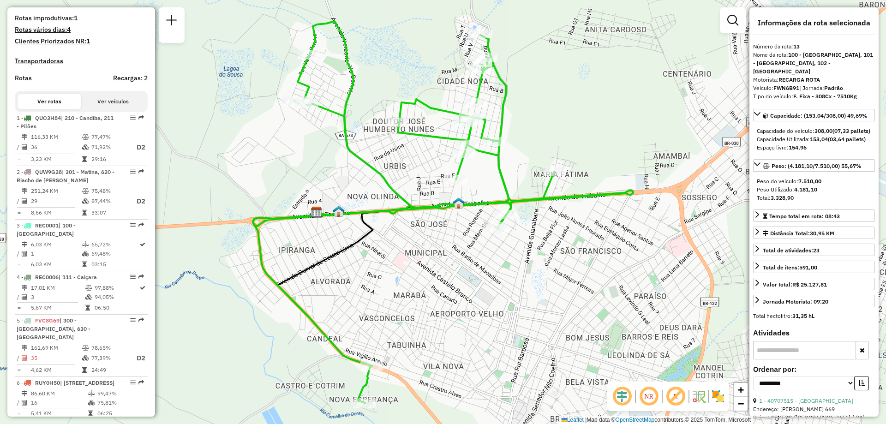
scroll to position [115, 0]
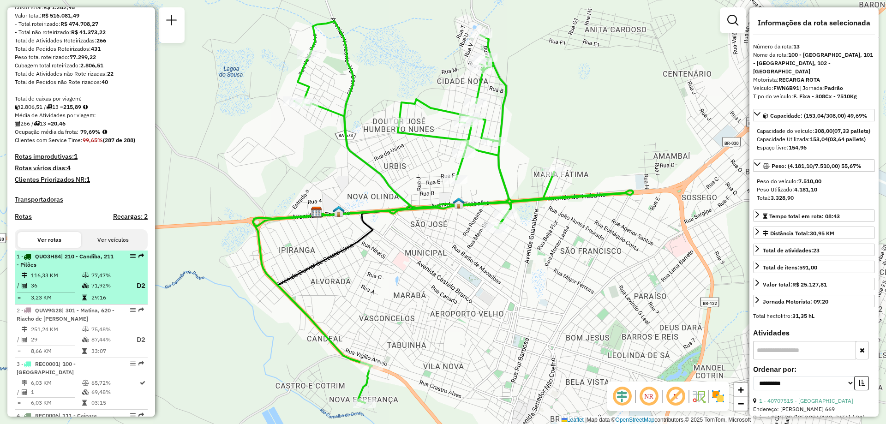
click at [73, 280] on td "116,33 KM" at bounding box center [55, 275] width 51 height 9
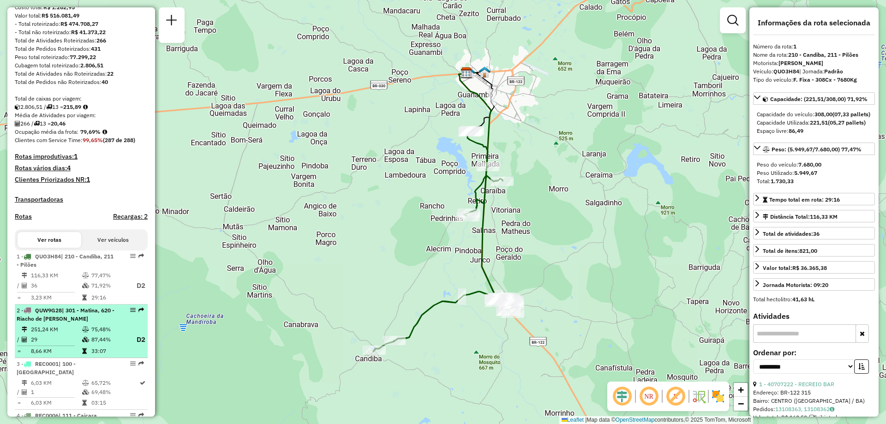
click at [76, 333] on td "251,24 KM" at bounding box center [55, 329] width 51 height 9
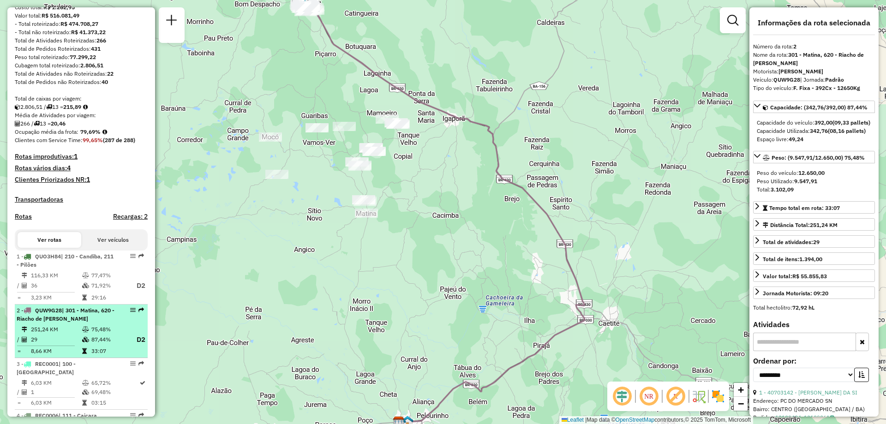
scroll to position [162, 0]
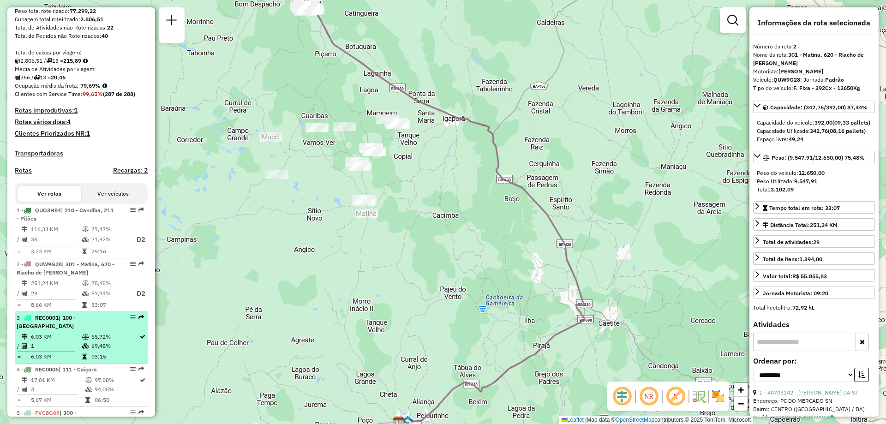
click at [79, 342] on td "6,03 KM" at bounding box center [55, 336] width 51 height 9
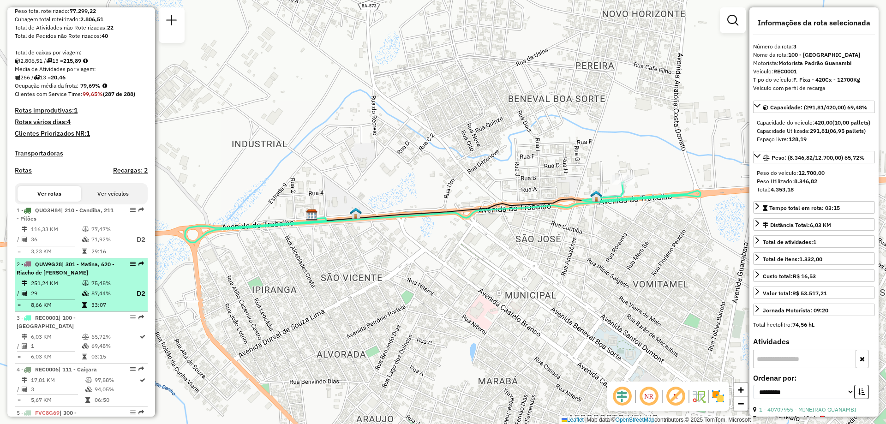
scroll to position [254, 0]
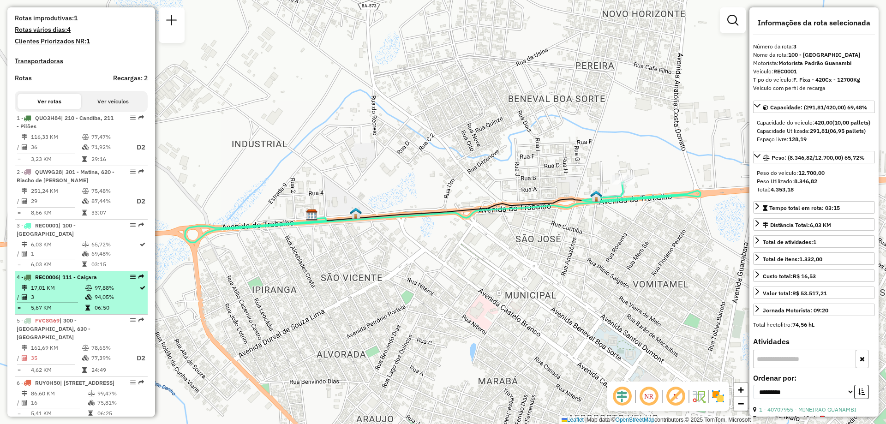
click at [85, 313] on td at bounding box center [89, 307] width 9 height 9
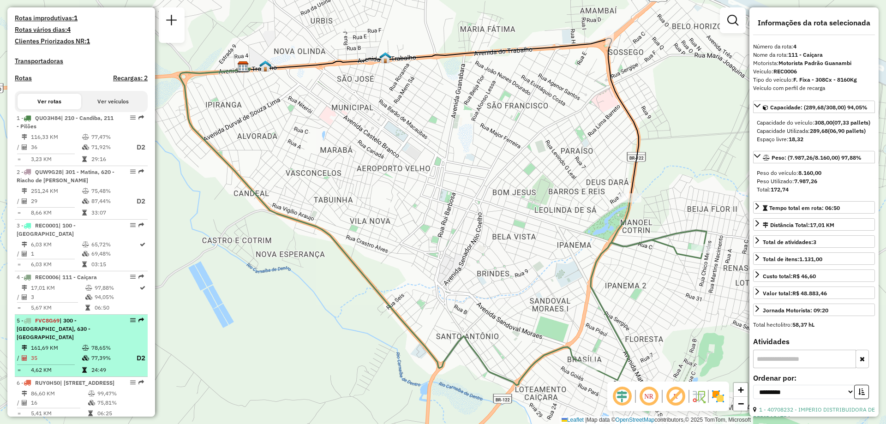
click at [61, 335] on span "| 300 - [GEOGRAPHIC_DATA], 630 - [GEOGRAPHIC_DATA]" at bounding box center [54, 329] width 74 height 24
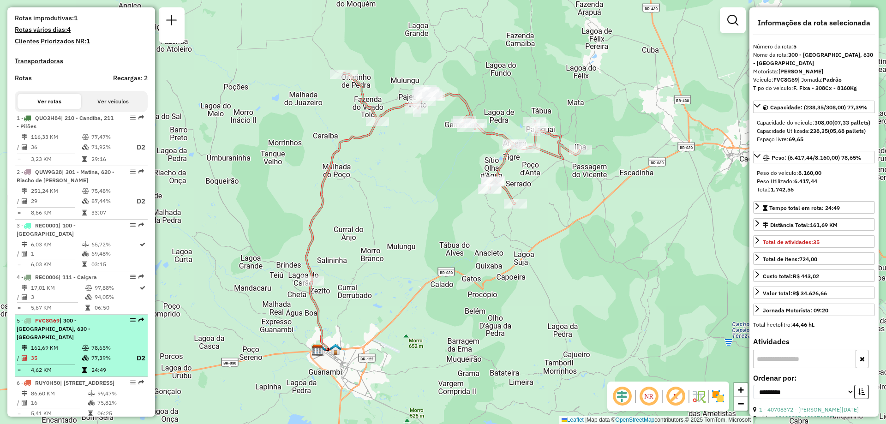
scroll to position [300, 0]
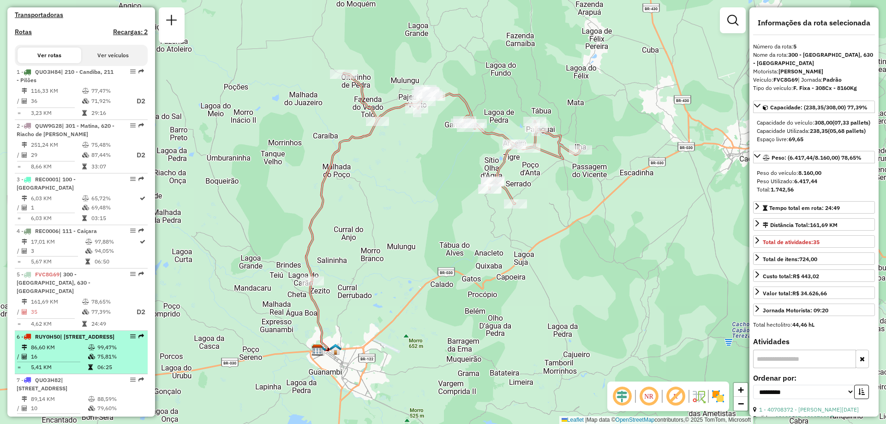
click at [64, 340] on span "| [STREET_ADDRESS]" at bounding box center [87, 336] width 54 height 7
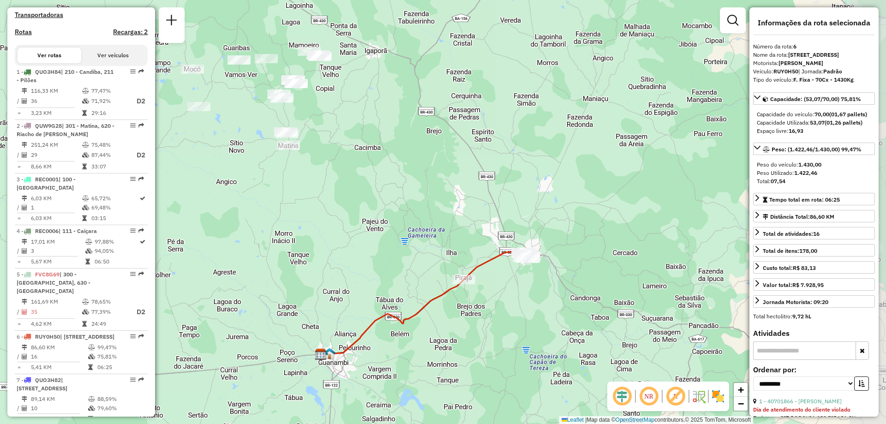
drag, startPoint x: 596, startPoint y: 277, endPoint x: 537, endPoint y: 302, distance: 64.1
click at [537, 302] on div "Janela de atendimento Grade de atendimento Capacidade Transportadoras Veículos …" at bounding box center [443, 212] width 886 height 424
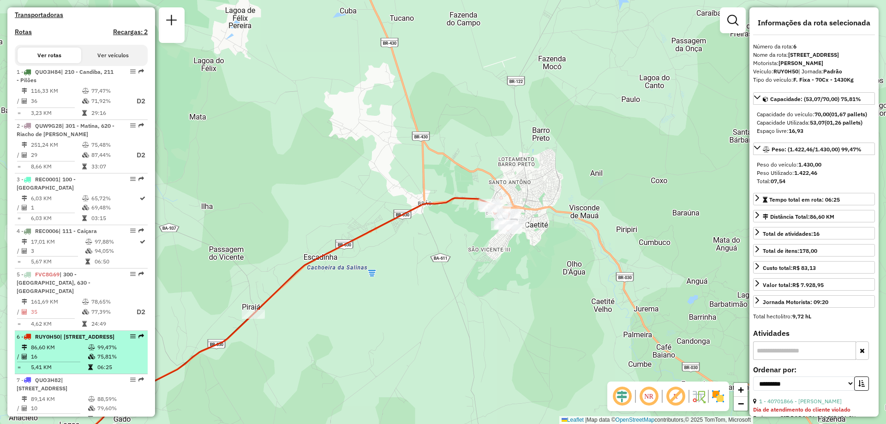
scroll to position [346, 0]
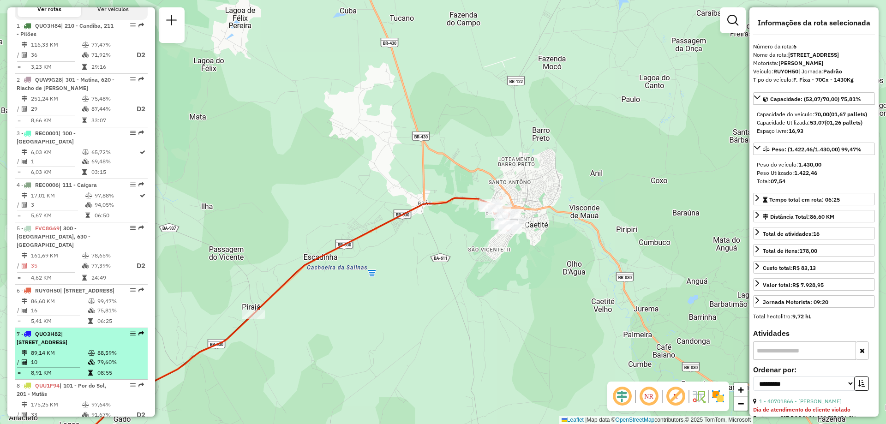
click at [67, 346] on span "| [STREET_ADDRESS]" at bounding box center [42, 338] width 51 height 15
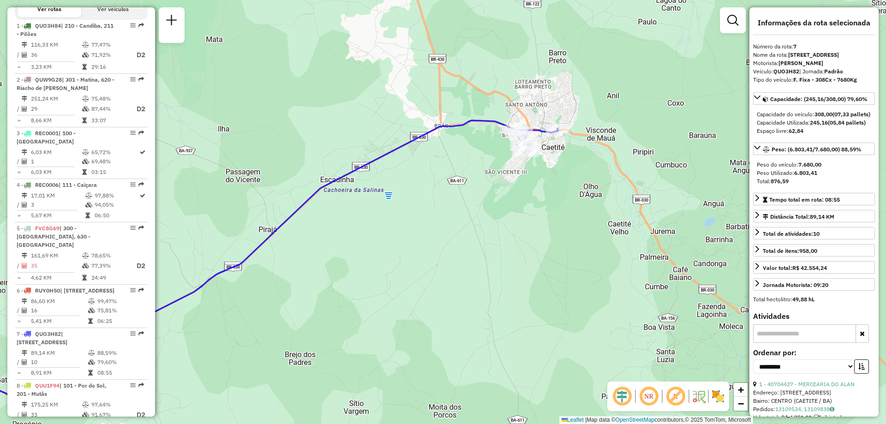
drag, startPoint x: 579, startPoint y: 160, endPoint x: 256, endPoint y: 277, distance: 343.8
click at [256, 277] on div "Janela de atendimento Grade de atendimento Capacidade Transportadoras Veículos …" at bounding box center [443, 212] width 886 height 424
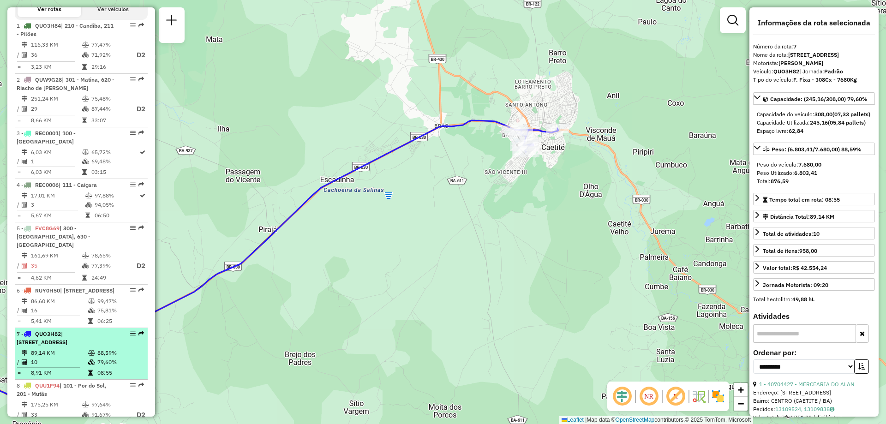
scroll to position [392, 0]
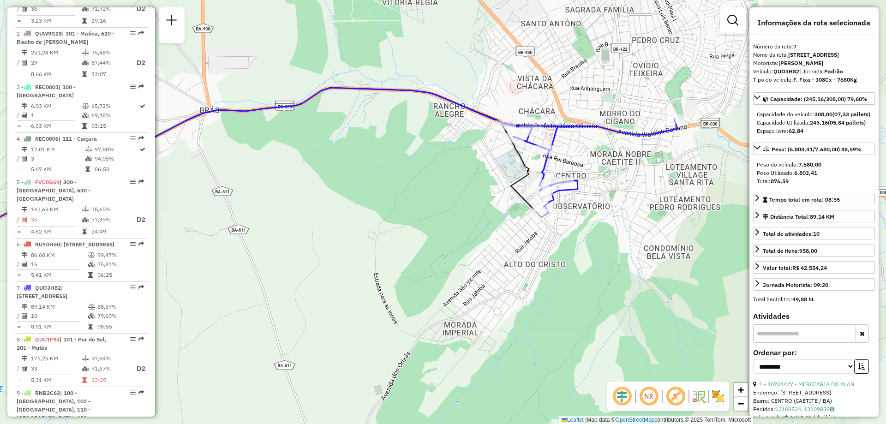
drag, startPoint x: 595, startPoint y: 146, endPoint x: 571, endPoint y: 180, distance: 41.0
click at [571, 180] on div "Janela de atendimento Grade de atendimento Capacidade Transportadoras Veículos …" at bounding box center [443, 212] width 886 height 424
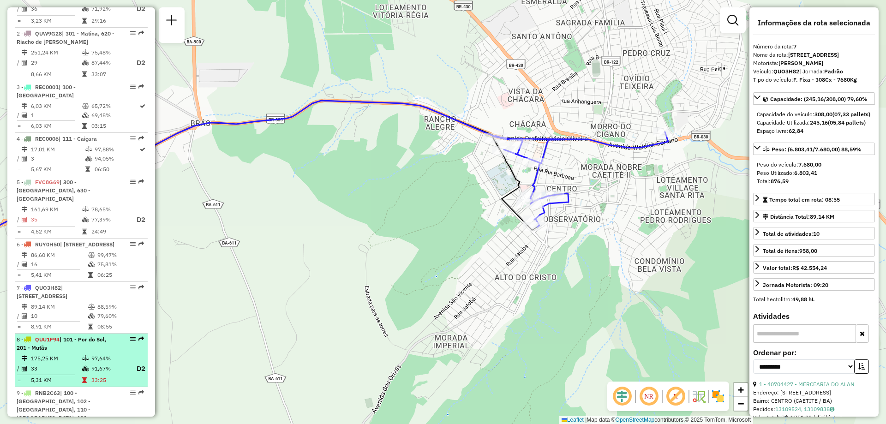
click at [57, 363] on td "175,25 KM" at bounding box center [55, 358] width 51 height 9
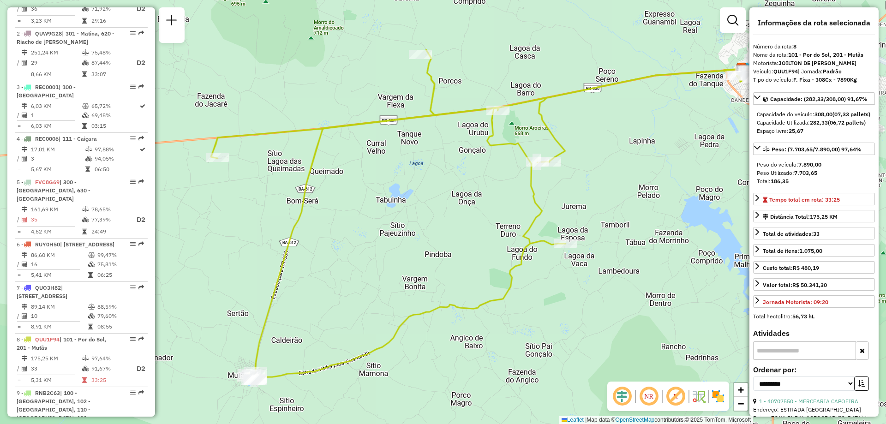
drag, startPoint x: 384, startPoint y: 223, endPoint x: 437, endPoint y: 227, distance: 53.2
click at [437, 227] on div "Janela de atendimento Grade de atendimento Capacidade Transportadoras Veículos …" at bounding box center [443, 212] width 886 height 424
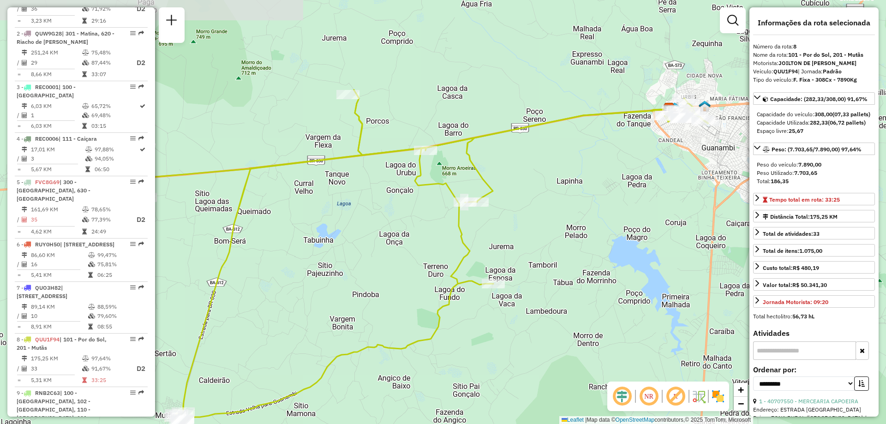
drag, startPoint x: 556, startPoint y: 170, endPoint x: 483, endPoint y: 210, distance: 82.9
click at [483, 210] on div "Janela de atendimento Grade de atendimento Capacidade Transportadoras Veículos …" at bounding box center [443, 212] width 886 height 424
click at [760, 202] on icon at bounding box center [757, 197] width 7 height 7
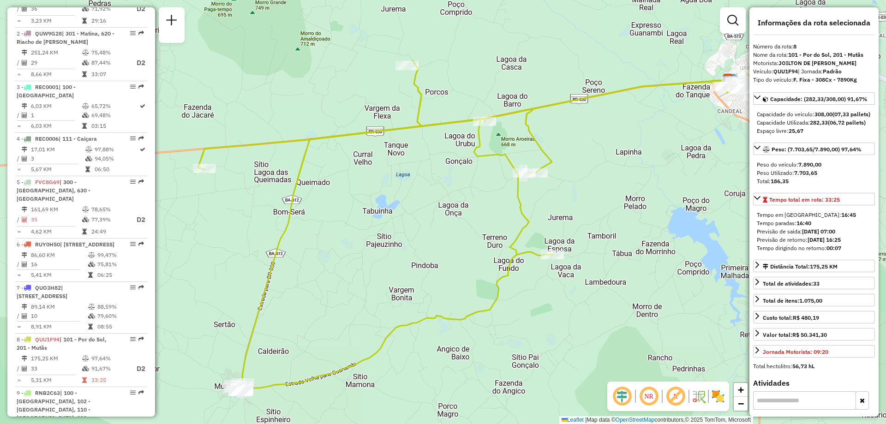
drag, startPoint x: 383, startPoint y: 256, endPoint x: 442, endPoint y: 227, distance: 65.9
click at [442, 227] on div "Janela de atendimento Grade de atendimento Capacidade Transportadoras Veículos …" at bounding box center [443, 212] width 886 height 424
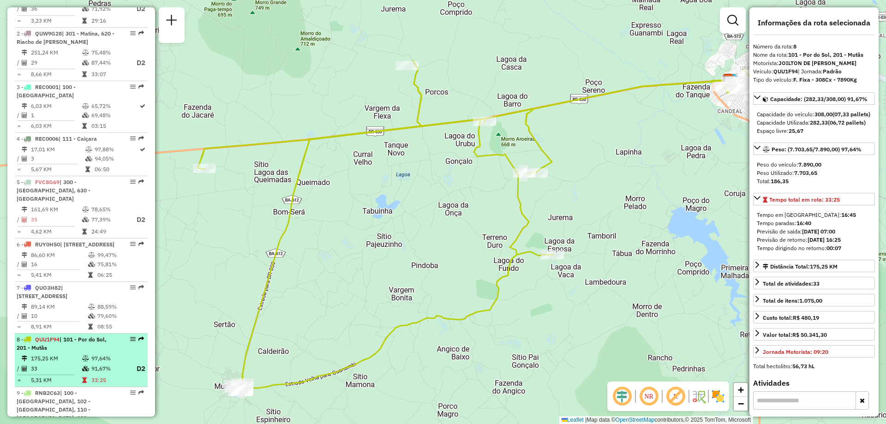
click at [95, 362] on td "97,64%" at bounding box center [109, 358] width 37 height 9
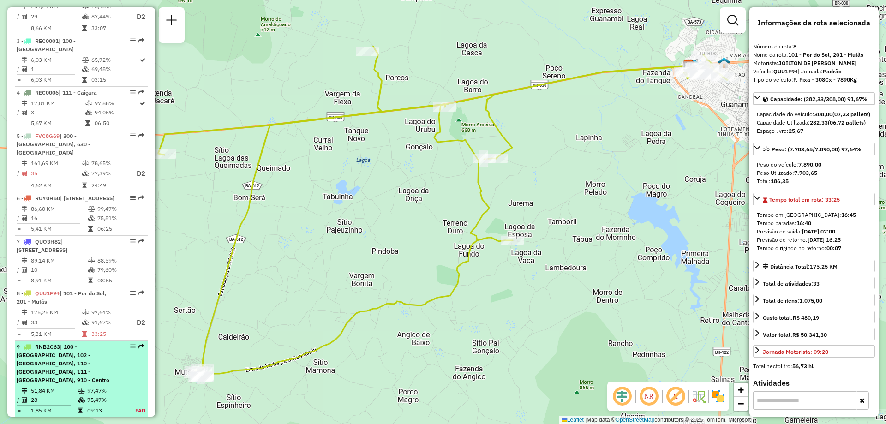
click at [76, 370] on span "| 100 - [GEOGRAPHIC_DATA], 102 - [GEOGRAPHIC_DATA], 110 - [GEOGRAPHIC_DATA], 11…" at bounding box center [63, 363] width 93 height 40
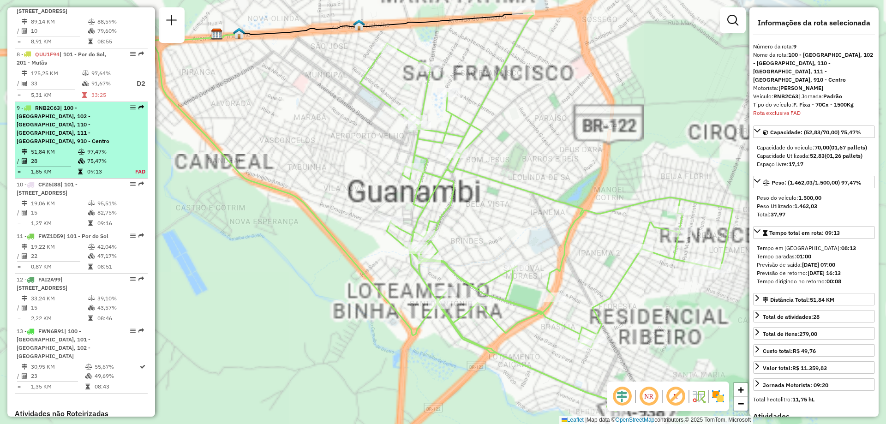
scroll to position [781, 0]
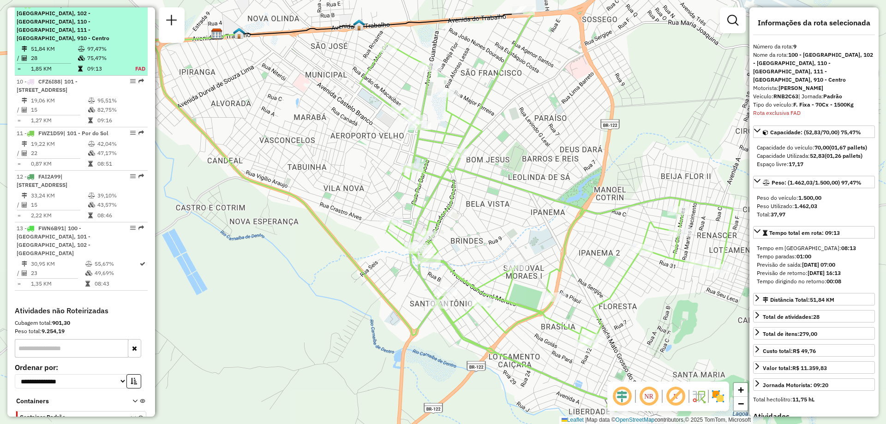
click at [82, 55] on td at bounding box center [82, 58] width 9 height 9
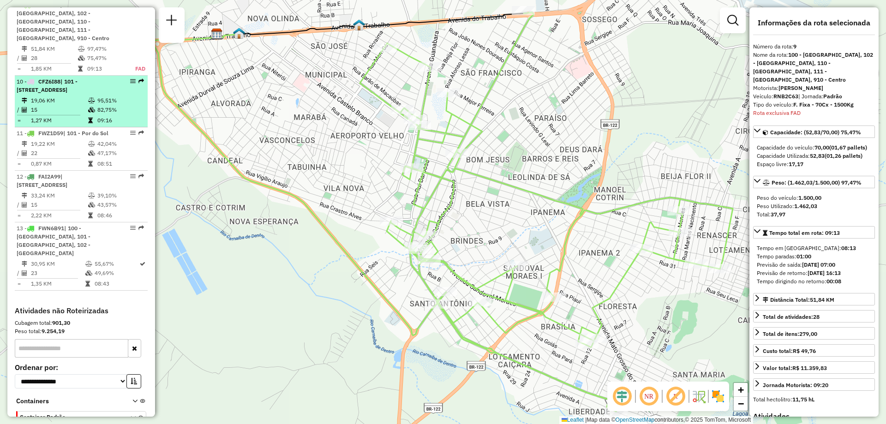
click at [81, 125] on td "1,27 KM" at bounding box center [58, 120] width 57 height 9
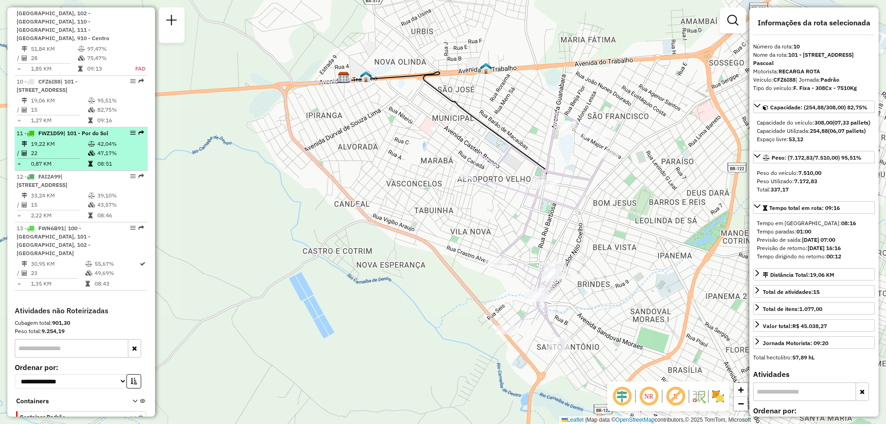
click at [74, 169] on td "0,87 KM" at bounding box center [58, 163] width 57 height 9
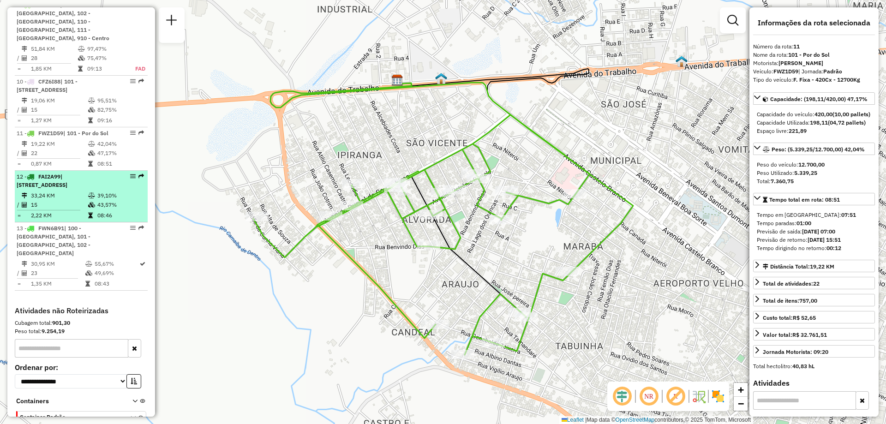
click at [60, 189] on div "12 - FAI2A99 | 110 - [GEOGRAPHIC_DATA], 111 - [GEOGRAPHIC_DATA], 120 - [GEOGRAP…" at bounding box center [66, 181] width 98 height 17
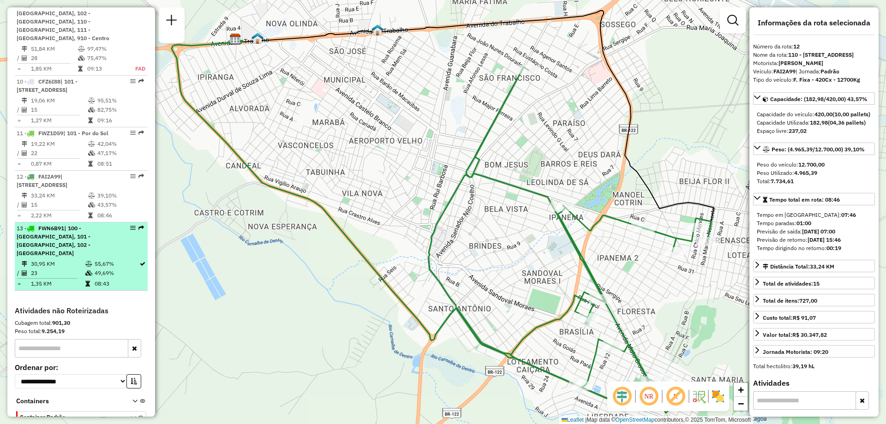
click at [69, 258] on div "13 - FWN6B91 | 100 - [GEOGRAPHIC_DATA], 101 - [GEOGRAPHIC_DATA], 102 - Vomitamel" at bounding box center [66, 240] width 98 height 33
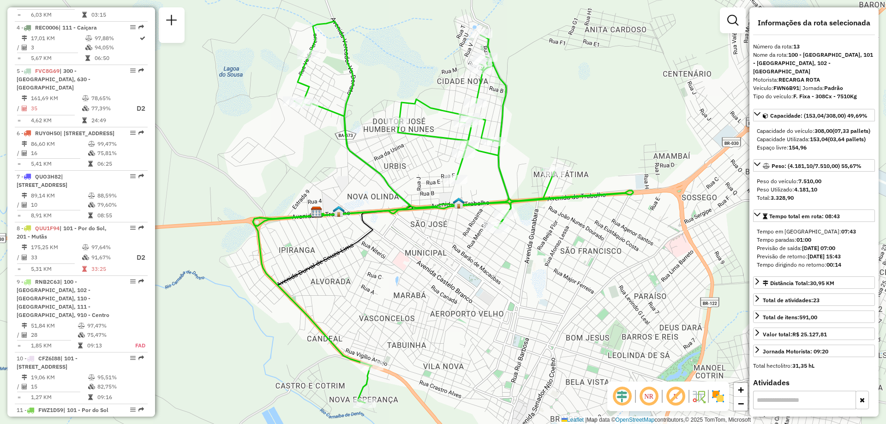
scroll to position [319, 0]
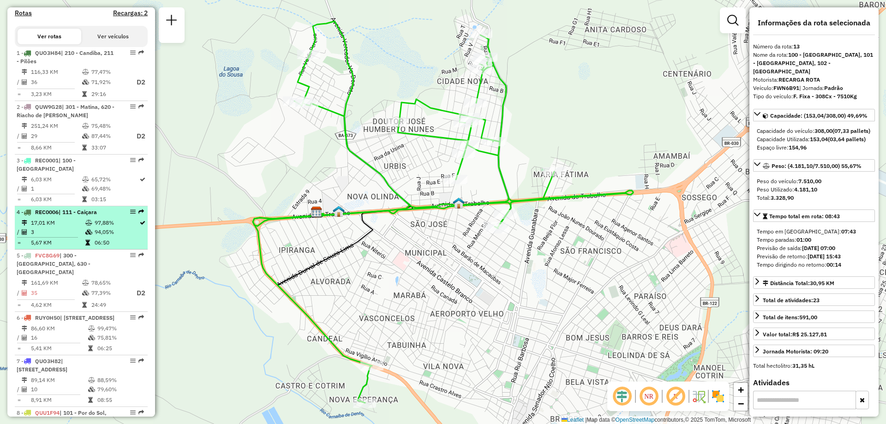
click at [79, 228] on td "17,01 KM" at bounding box center [57, 222] width 54 height 9
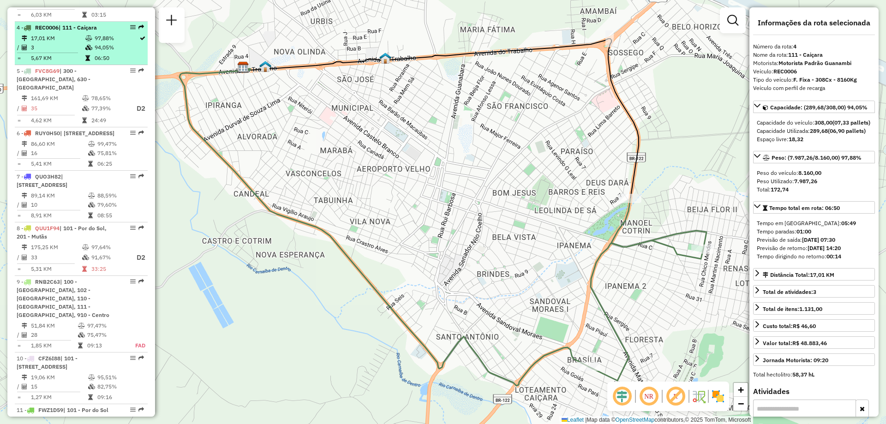
scroll to position [550, 0]
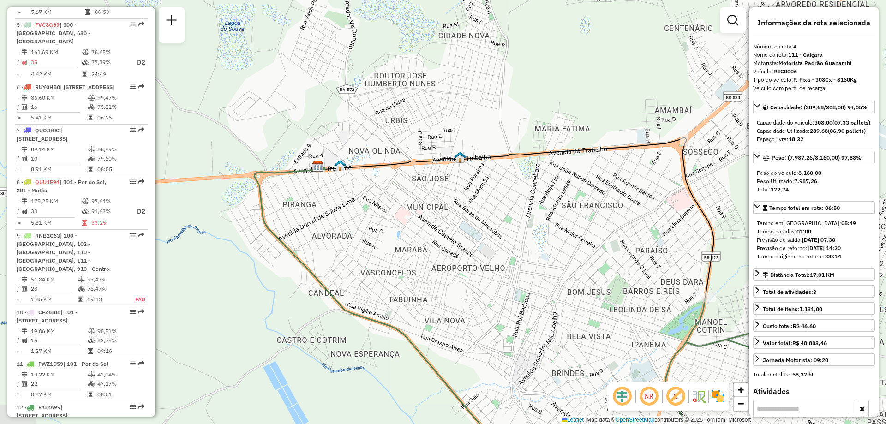
drag, startPoint x: 350, startPoint y: 198, endPoint x: 425, endPoint y: 297, distance: 124.3
click at [425, 297] on div "Janela de atendimento Grade de atendimento Capacidade Transportadoras Veículos …" at bounding box center [443, 212] width 886 height 424
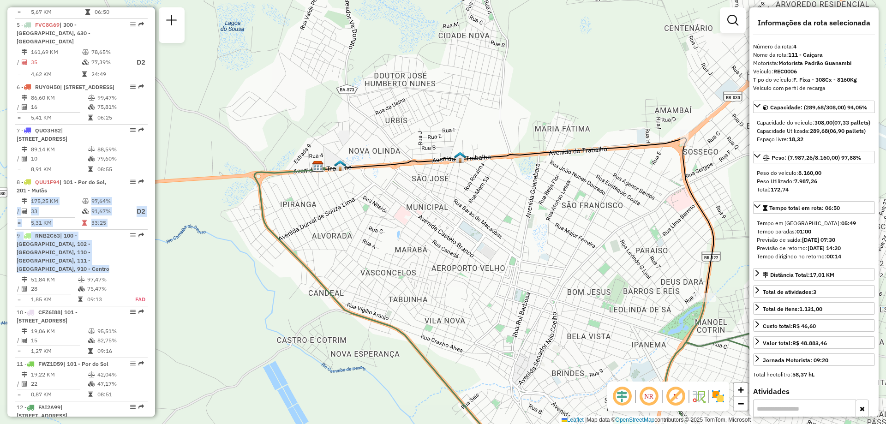
drag, startPoint x: 152, startPoint y: 229, endPoint x: 151, endPoint y: 265, distance: 35.1
click at [151, 265] on div "Informações da Sessão 1229050 - [DATE] Criação: [DATE] 18:25 Depósito: CDD Guan…" at bounding box center [81, 212] width 148 height 410
click at [186, 265] on div "Janela de atendimento Grade de atendimento Capacidade Transportadoras Veículos …" at bounding box center [443, 212] width 886 height 424
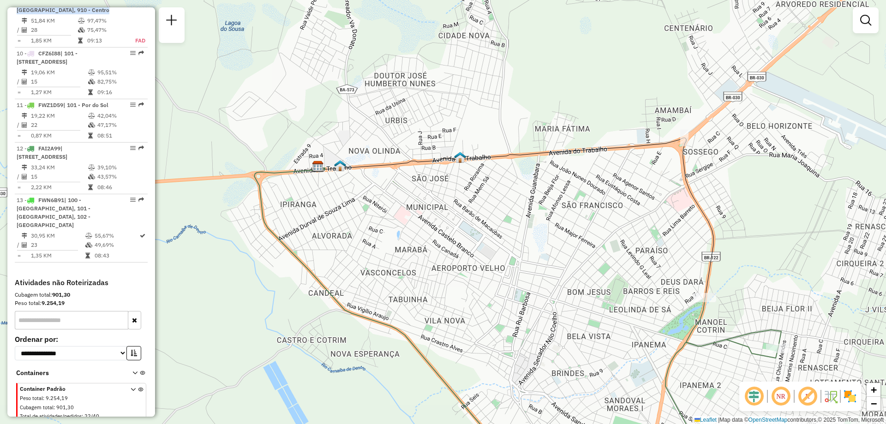
scroll to position [824, 0]
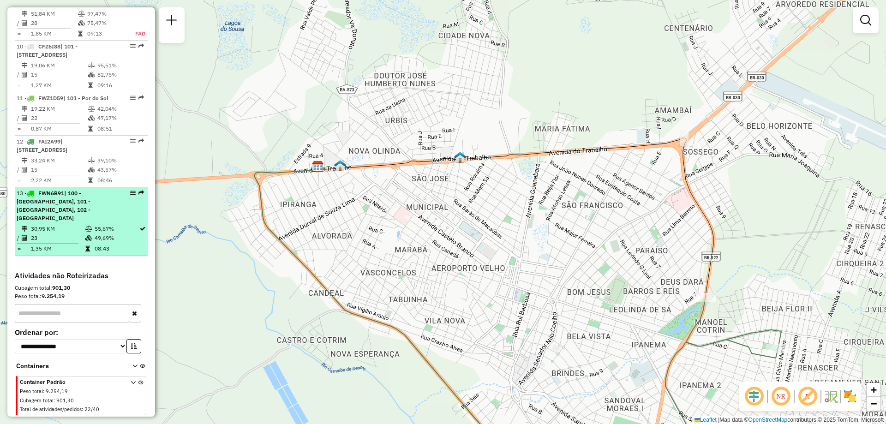
click at [76, 222] on div "13 - FWN6B91 | 100 - [GEOGRAPHIC_DATA], 101 - [GEOGRAPHIC_DATA], 102 - Vomitamel" at bounding box center [66, 205] width 98 height 33
select select "**********"
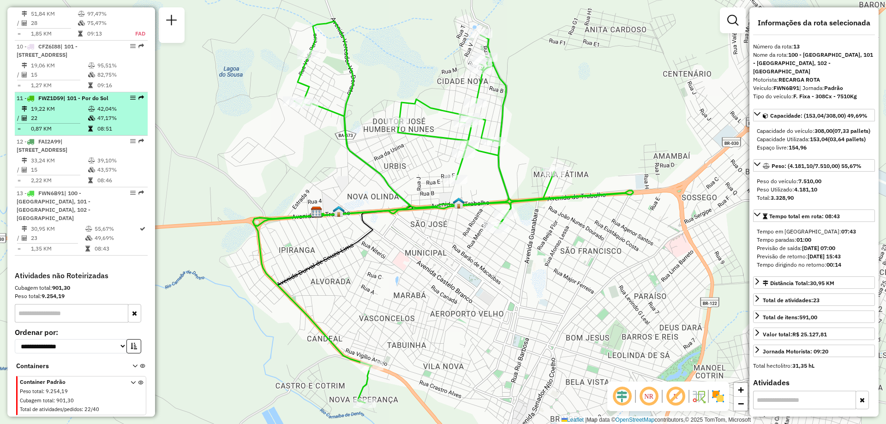
click at [71, 116] on td "22" at bounding box center [58, 118] width 57 height 9
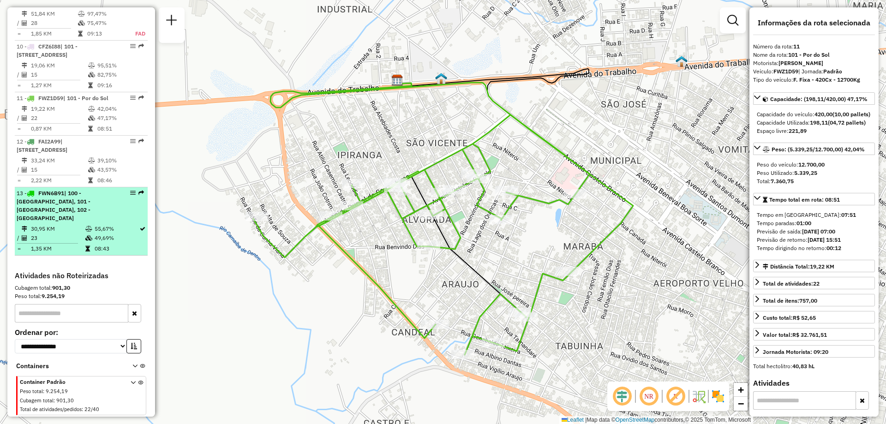
click at [65, 219] on div "13 - FWN6B91 | 100 - [GEOGRAPHIC_DATA], 101 - [GEOGRAPHIC_DATA], 102 - Vomitamel" at bounding box center [66, 205] width 98 height 33
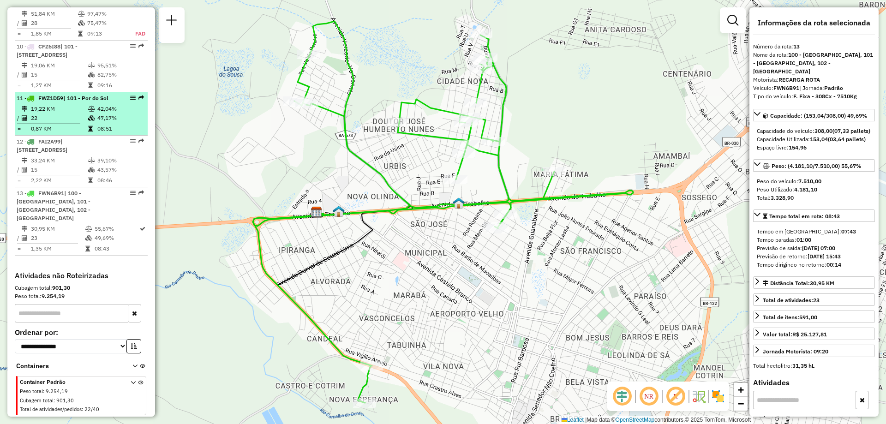
click at [69, 120] on td "22" at bounding box center [58, 118] width 57 height 9
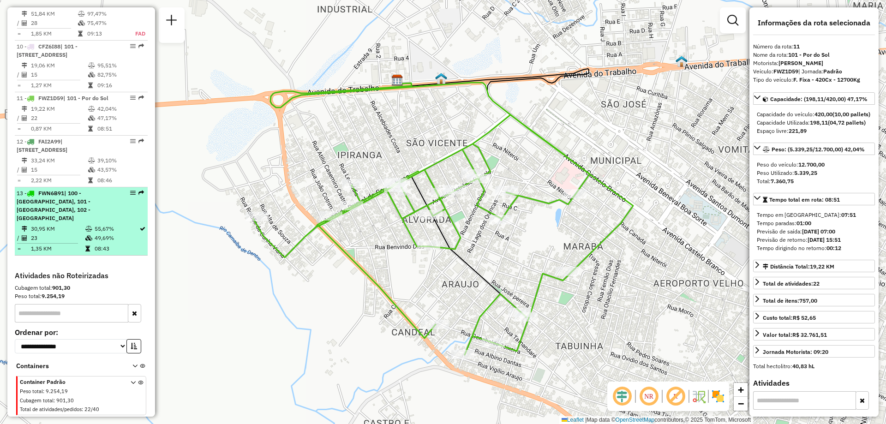
click at [66, 227] on td "30,95 KM" at bounding box center [57, 228] width 54 height 9
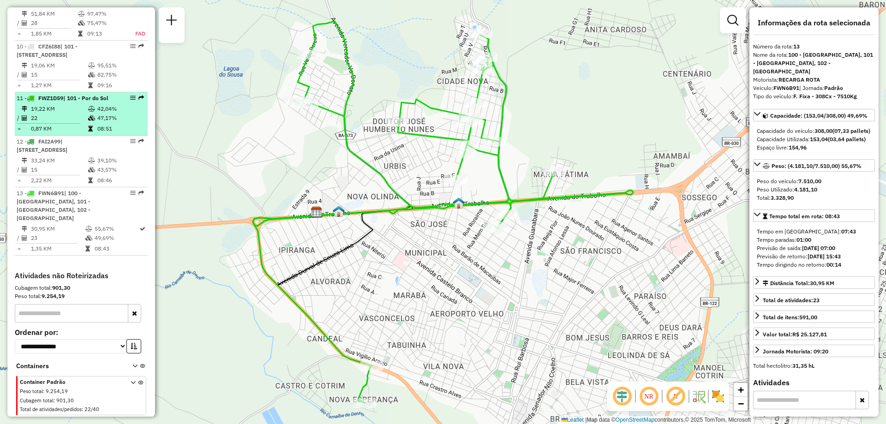
click at [77, 129] on td "0,87 KM" at bounding box center [58, 128] width 57 height 9
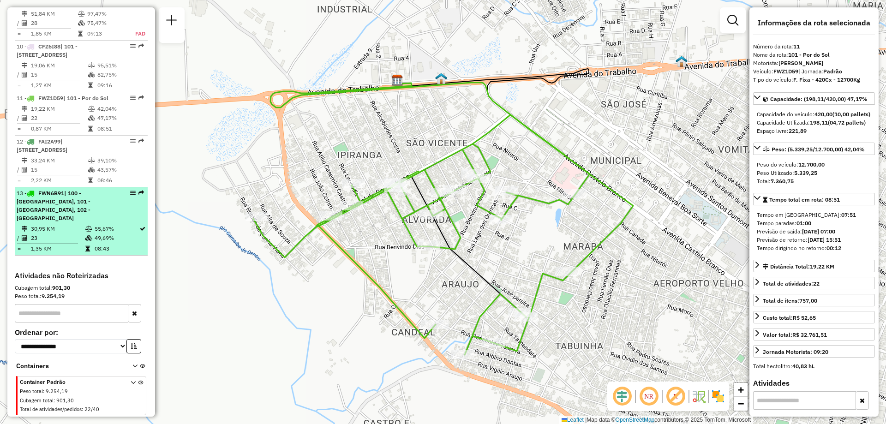
click at [73, 208] on span "| 100 - [GEOGRAPHIC_DATA], 101 - [GEOGRAPHIC_DATA], 102 - [GEOGRAPHIC_DATA]" at bounding box center [54, 206] width 74 height 32
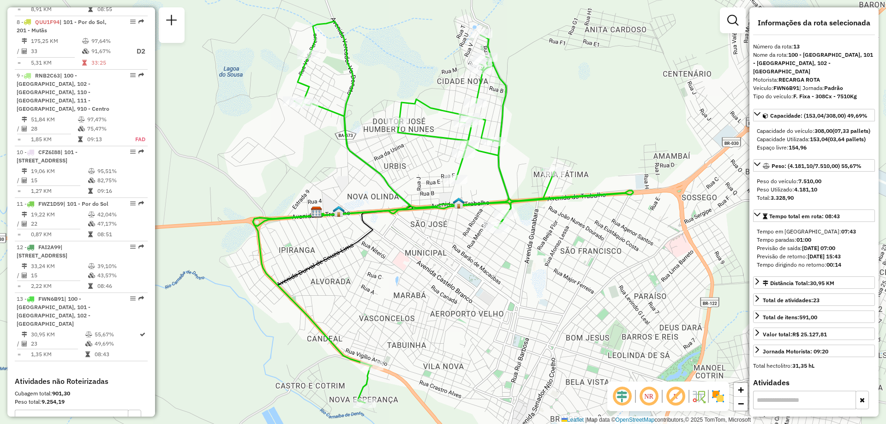
scroll to position [717, 0]
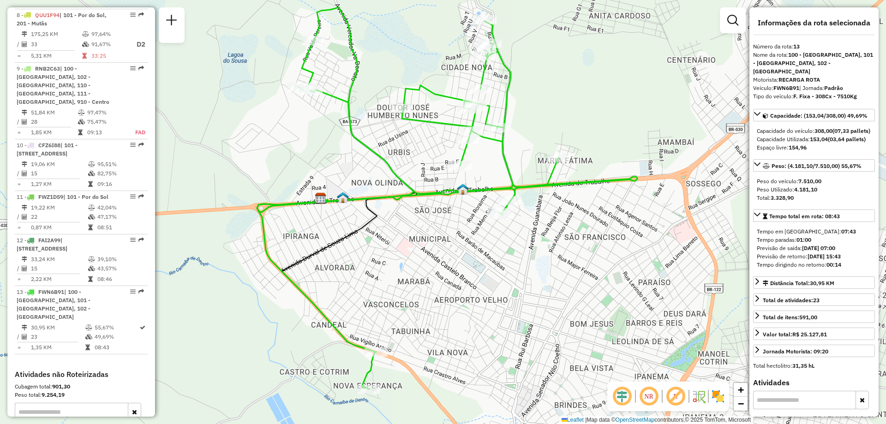
drag, startPoint x: 287, startPoint y: 258, endPoint x: 293, endPoint y: 242, distance: 16.6
click at [293, 242] on div "Janela de atendimento Grade de atendimento Capacidade Transportadoras Veículos …" at bounding box center [443, 212] width 886 height 424
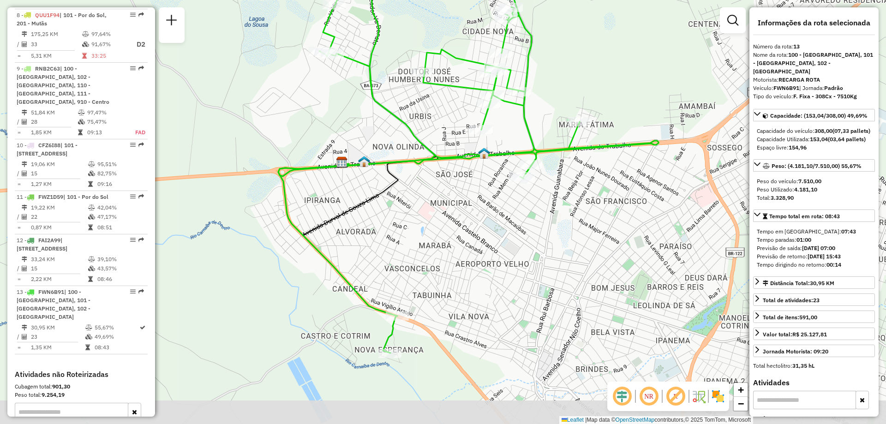
drag, startPoint x: 300, startPoint y: 231, endPoint x: 323, endPoint y: 196, distance: 42.4
click at [322, 197] on div "Janela de atendimento Grade de atendimento Capacidade Transportadoras Veículos …" at bounding box center [443, 212] width 886 height 424
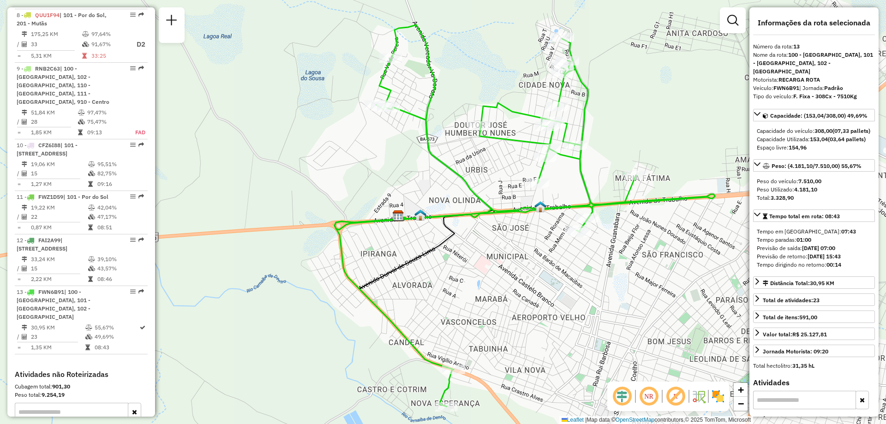
drag, startPoint x: 357, startPoint y: 170, endPoint x: 411, endPoint y: 227, distance: 78.4
click at [411, 227] on div "Janela de atendimento Grade de atendimento Capacidade Transportadoras Veículos …" at bounding box center [443, 212] width 886 height 424
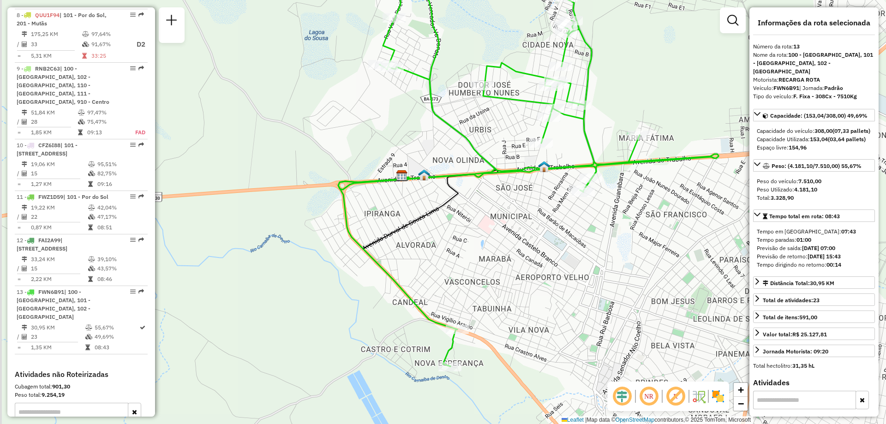
drag, startPoint x: 416, startPoint y: 350, endPoint x: 420, endPoint y: 303, distance: 46.8
click at [420, 303] on icon at bounding box center [528, 176] width 380 height 382
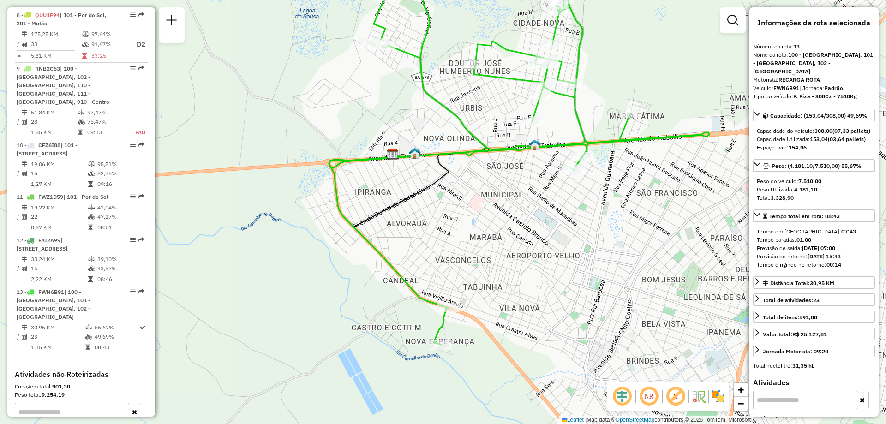
drag, startPoint x: 440, startPoint y: 287, endPoint x: 420, endPoint y: 263, distance: 30.5
click at [425, 268] on div "Janela de atendimento Grade de atendimento Capacidade Transportadoras Veículos …" at bounding box center [443, 212] width 886 height 424
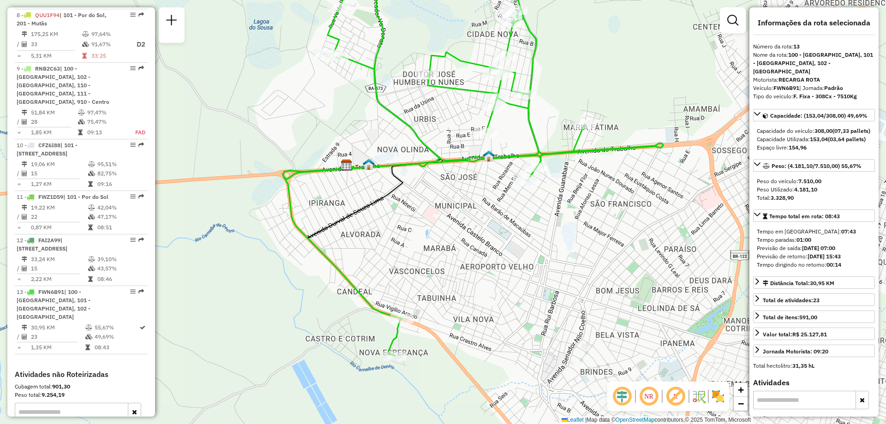
drag, startPoint x: 453, startPoint y: 243, endPoint x: 416, endPoint y: 264, distance: 42.8
click at [416, 264] on div "Janela de atendimento Grade de atendimento Capacidade Transportadoras Veículos …" at bounding box center [443, 212] width 886 height 424
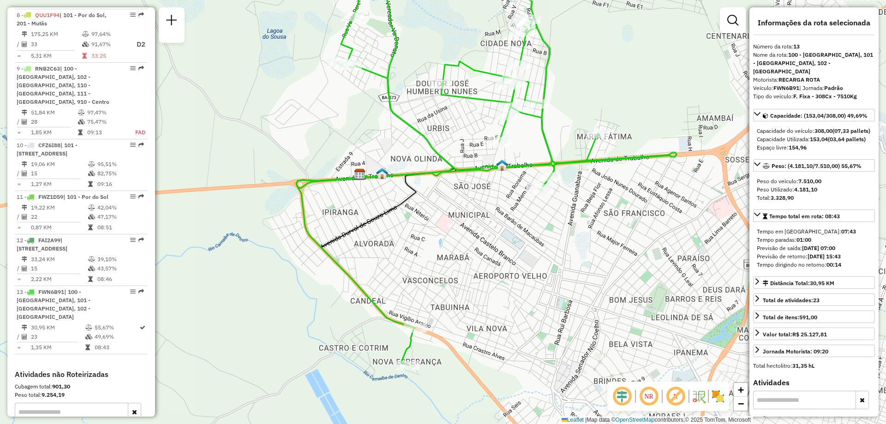
drag, startPoint x: 245, startPoint y: 261, endPoint x: 258, endPoint y: 271, distance: 16.3
click at [258, 271] on div "Janela de atendimento Grade de atendimento Capacidade Transportadoras Veículos …" at bounding box center [443, 212] width 886 height 424
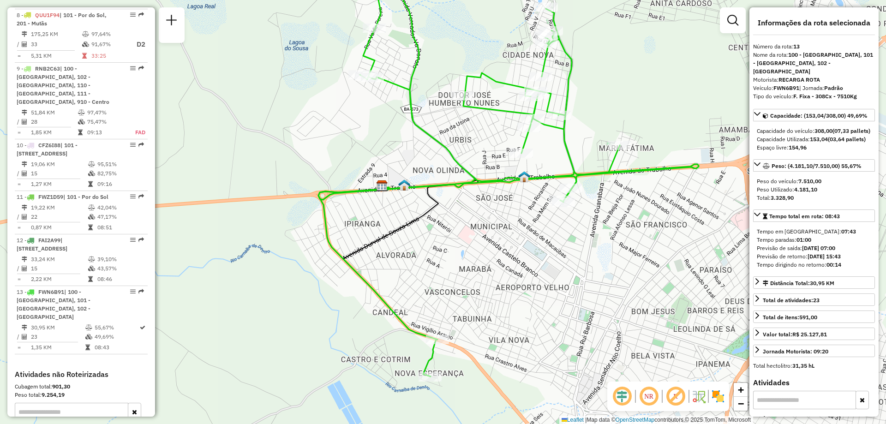
drag, startPoint x: 255, startPoint y: 271, endPoint x: 277, endPoint y: 282, distance: 25.0
click at [277, 282] on div "Janela de atendimento Grade de atendimento Capacidade Transportadoras Veículos …" at bounding box center [443, 212] width 886 height 424
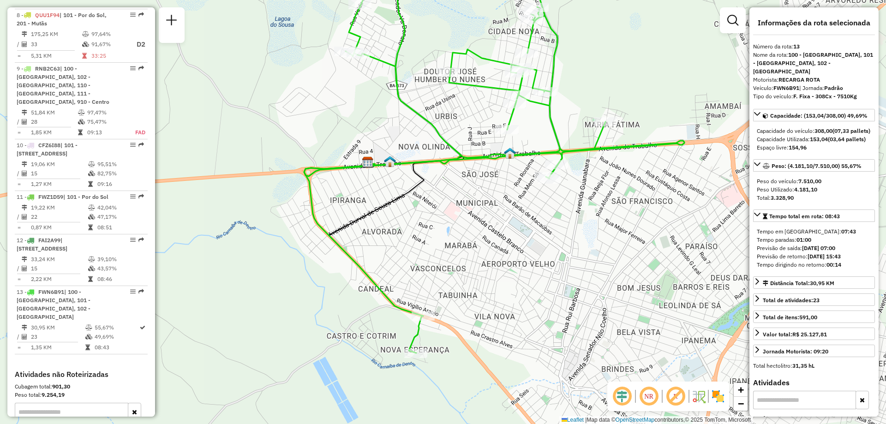
drag, startPoint x: 363, startPoint y: 259, endPoint x: 347, endPoint y: 231, distance: 32.1
click at [347, 231] on div "Janela de atendimento Grade de atendimento Capacidade Transportadoras Veículos …" at bounding box center [443, 212] width 886 height 424
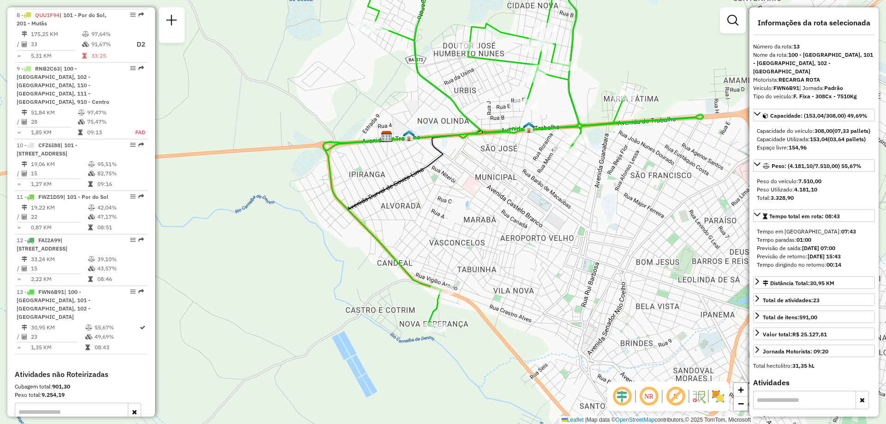
drag, startPoint x: 356, startPoint y: 286, endPoint x: 377, endPoint y: 264, distance: 30.0
click at [377, 264] on div "Janela de atendimento Grade de atendimento Capacidade Transportadoras Veículos …" at bounding box center [443, 212] width 886 height 424
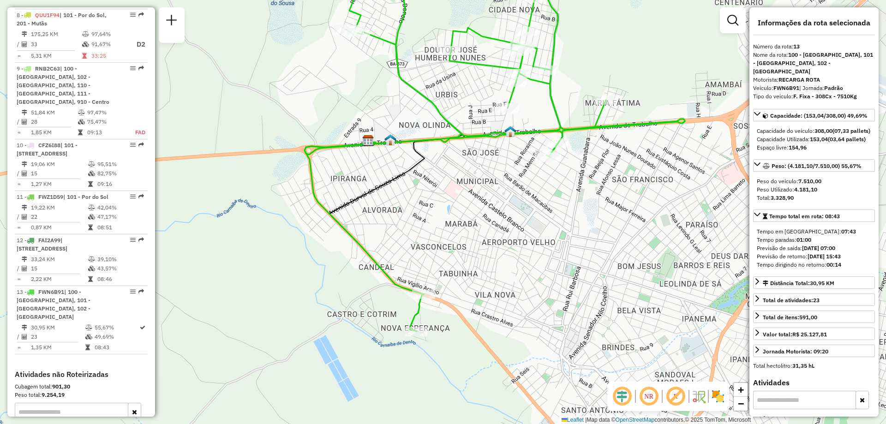
drag, startPoint x: 374, startPoint y: 271, endPoint x: 355, endPoint y: 275, distance: 18.9
click at [355, 275] on div "Janela de atendimento Grade de atendimento Capacidade Transportadoras Veículos …" at bounding box center [443, 212] width 886 height 424
click at [181, 214] on div "Janela de atendimento Grade de atendimento Capacidade Transportadoras Veículos …" at bounding box center [443, 212] width 886 height 424
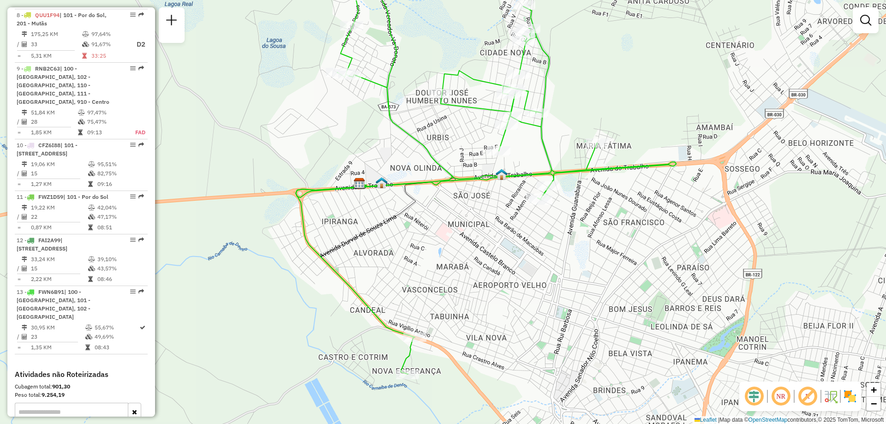
drag, startPoint x: 307, startPoint y: 207, endPoint x: 299, endPoint y: 235, distance: 28.2
click at [299, 235] on icon at bounding box center [486, 187] width 380 height 374
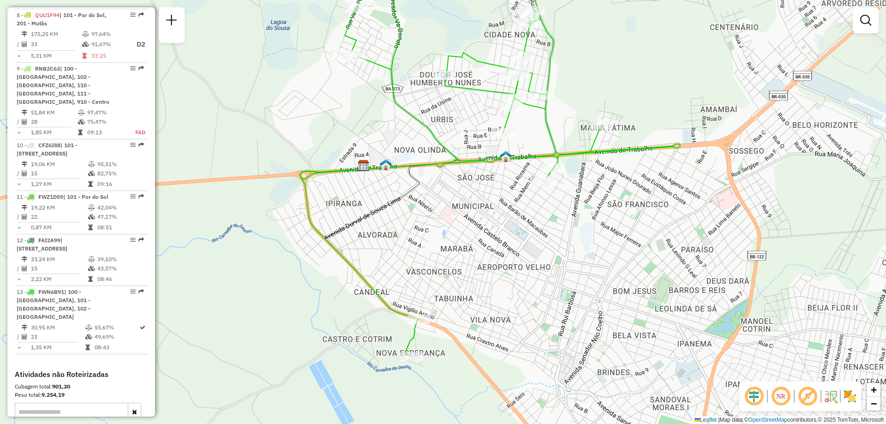
drag, startPoint x: 379, startPoint y: 284, endPoint x: 384, endPoint y: 261, distance: 23.7
click at [384, 261] on div "Janela de atendimento Grade de atendimento Capacidade Transportadoras Veículos …" at bounding box center [443, 212] width 886 height 424
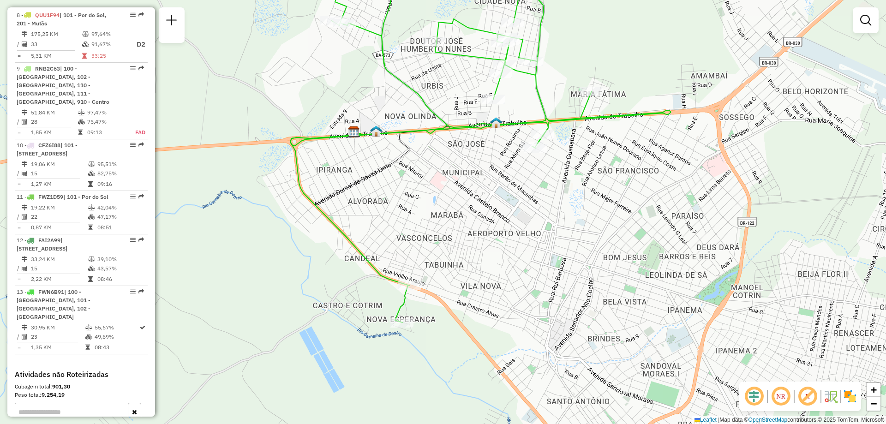
drag, startPoint x: 440, startPoint y: 296, endPoint x: 429, endPoint y: 263, distance: 34.5
click at [429, 263] on div "Janela de atendimento Grade de atendimento Capacidade Transportadoras Veículos …" at bounding box center [443, 212] width 886 height 424
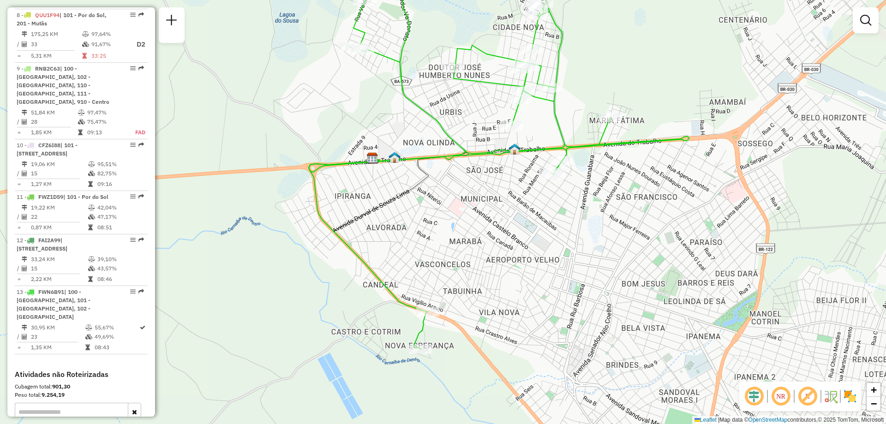
drag, startPoint x: 312, startPoint y: 235, endPoint x: 331, endPoint y: 265, distance: 35.2
click at [331, 265] on div "Janela de atendimento Grade de atendimento Capacidade Transportadoras Veículos …" at bounding box center [443, 212] width 886 height 424
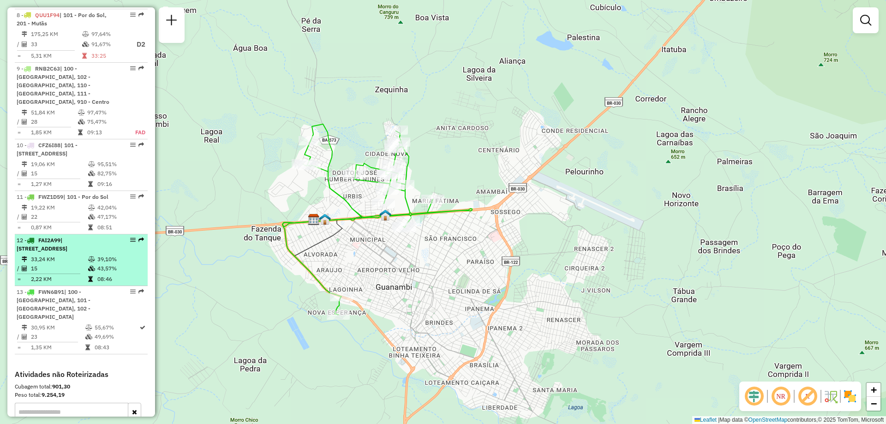
click at [87, 284] on table "33,24 KM 39,10% / 15 43,57% = 2,22 KM 08:46" at bounding box center [81, 269] width 129 height 29
select select "**********"
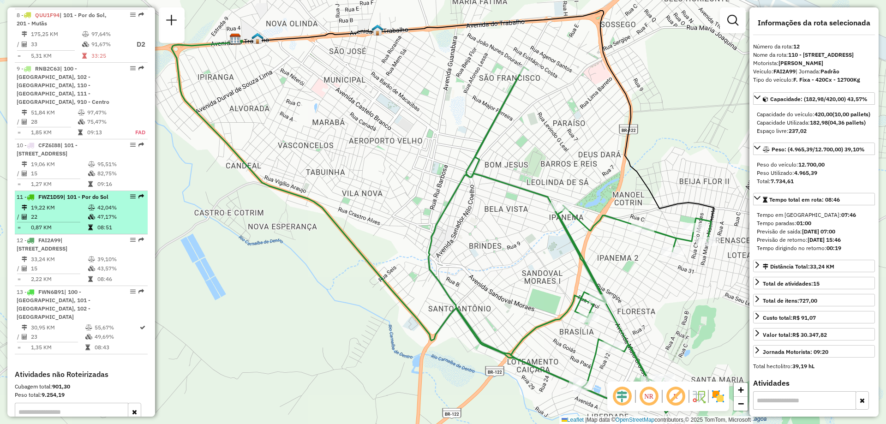
click at [98, 200] on span "| 101 - Por do Sol" at bounding box center [85, 196] width 45 height 7
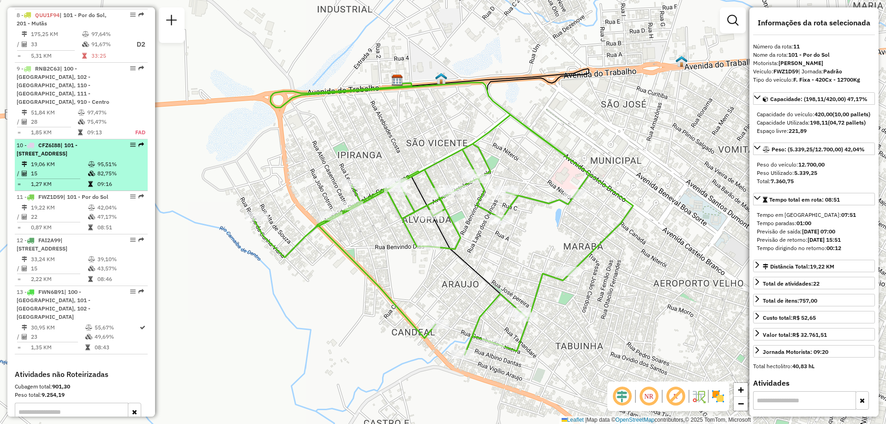
click at [105, 178] on td "82,75%" at bounding box center [120, 173] width 47 height 9
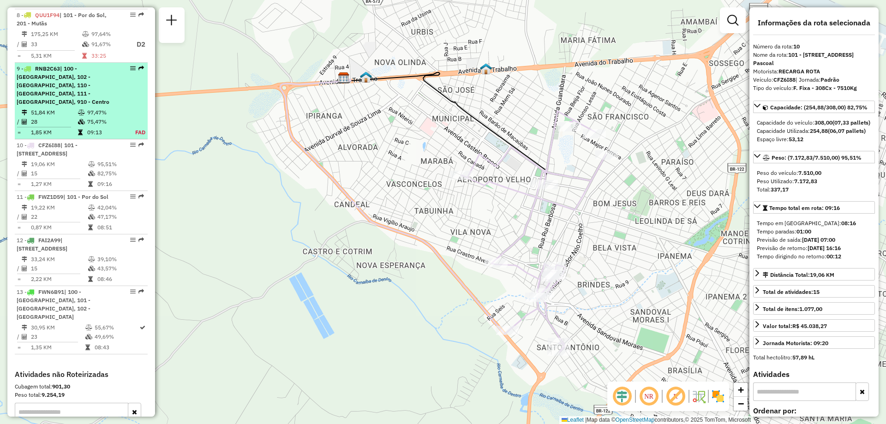
click at [108, 126] on td "75,47%" at bounding box center [106, 121] width 38 height 9
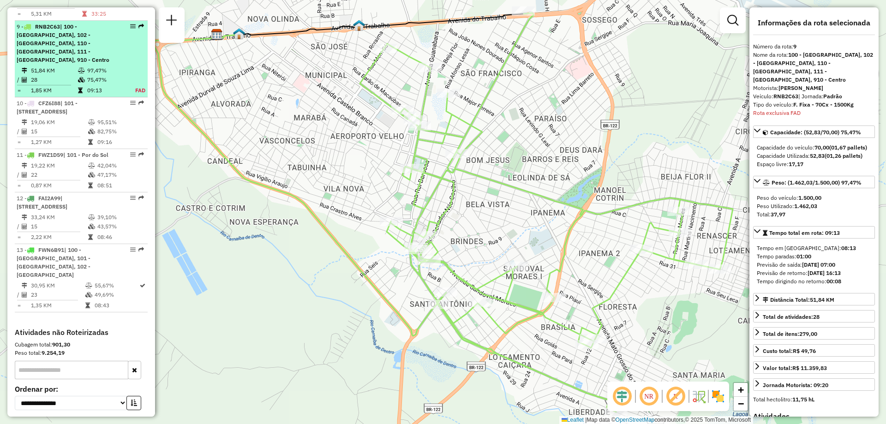
scroll to position [781, 0]
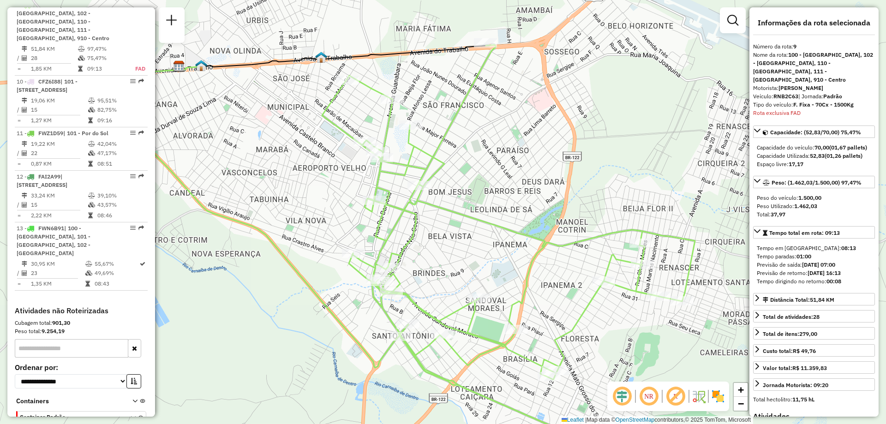
drag, startPoint x: 549, startPoint y: 118, endPoint x: 511, endPoint y: 150, distance: 49.5
click at [511, 150] on div "Janela de atendimento Grade de atendimento Capacidade Transportadoras Veículos …" at bounding box center [443, 212] width 886 height 424
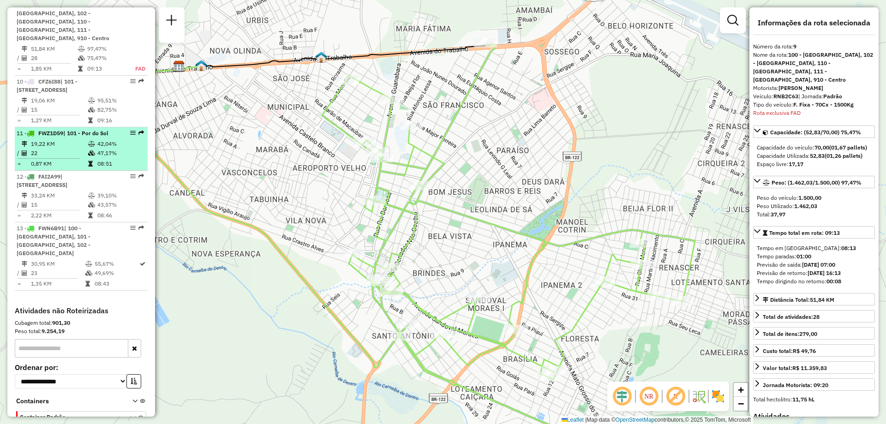
click at [66, 148] on li "11 - FWZ1D59 | 101 - Por do Sol 19,22 KM 42,04% / 22 47,17% = 0,87 KM 08:51" at bounding box center [81, 148] width 133 height 43
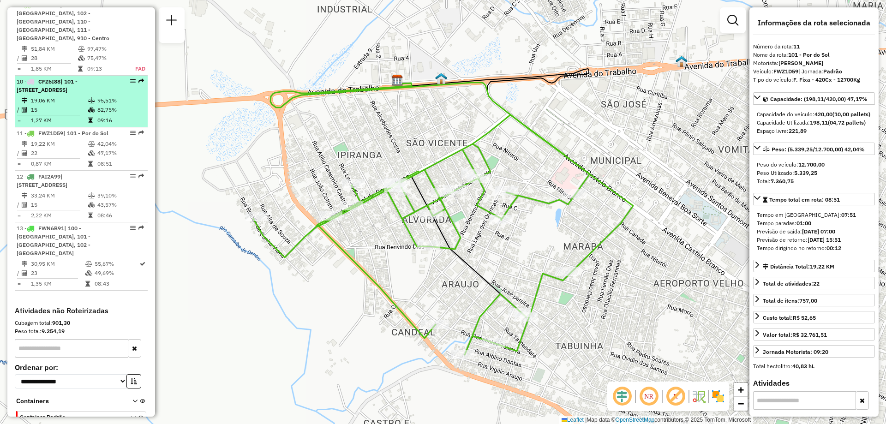
click at [89, 103] on li "10 - CFZ6I88 | 101 - Por do Sol, 110 - [GEOGRAPHIC_DATA], 910 - Centro, 911 - […" at bounding box center [81, 102] width 133 height 52
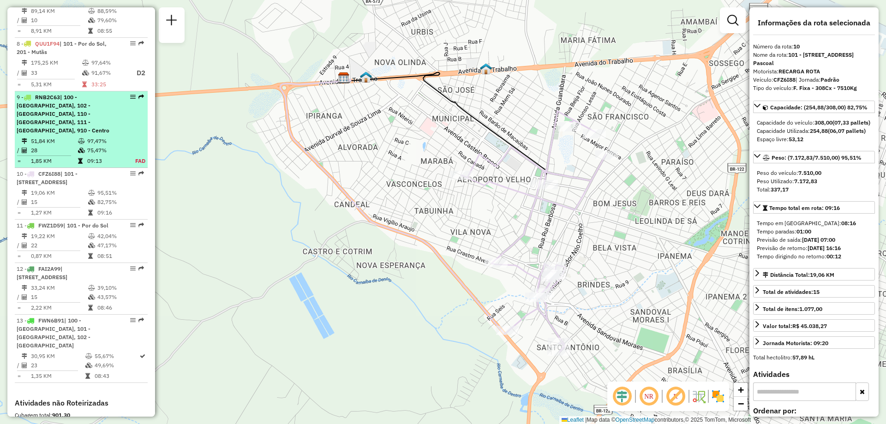
click at [63, 143] on td "51,84 KM" at bounding box center [53, 141] width 47 height 9
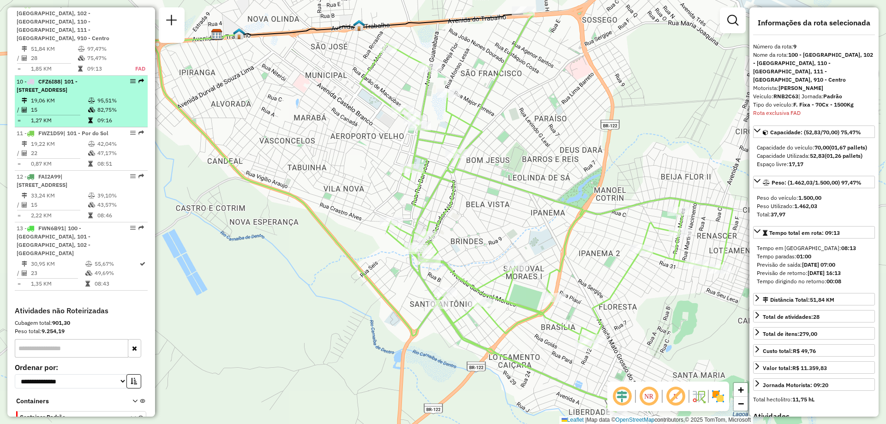
click at [88, 103] on icon at bounding box center [91, 101] width 7 height 6
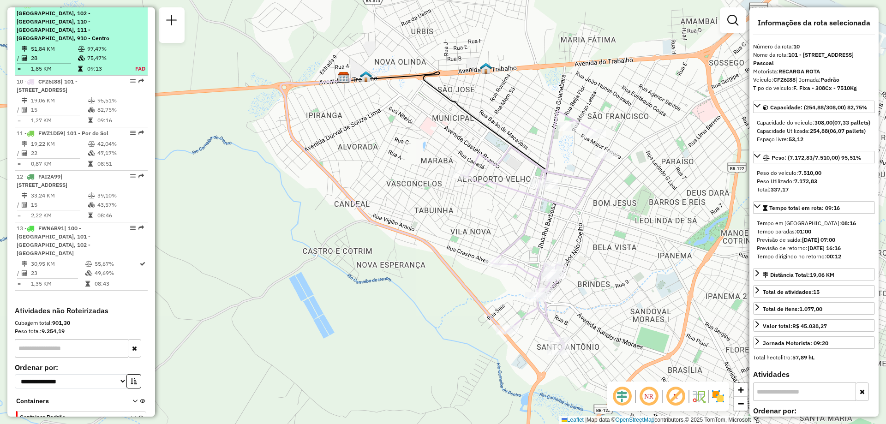
click at [80, 44] on td at bounding box center [82, 48] width 9 height 9
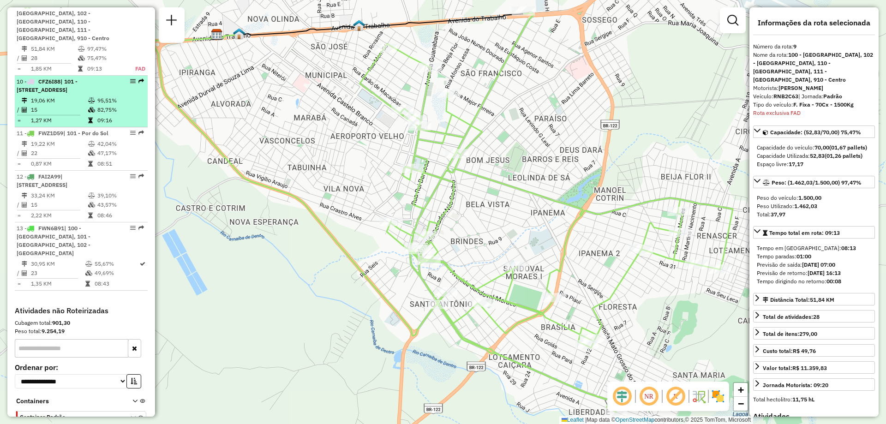
scroll to position [688, 0]
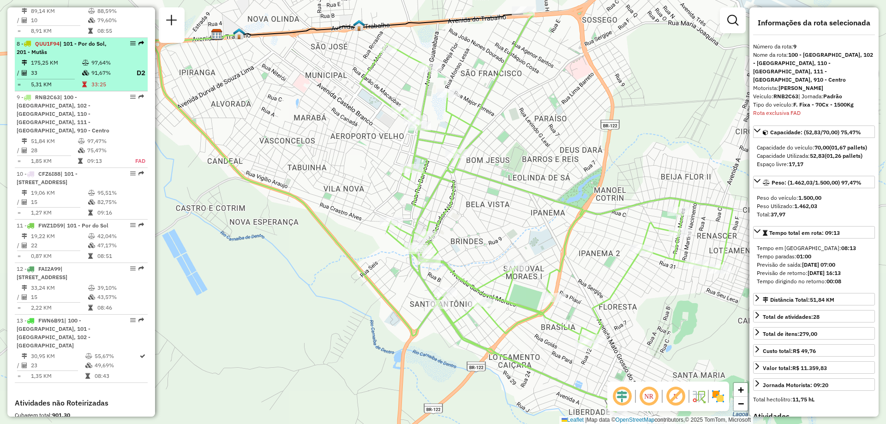
click at [92, 67] on td "97,64%" at bounding box center [109, 62] width 37 height 9
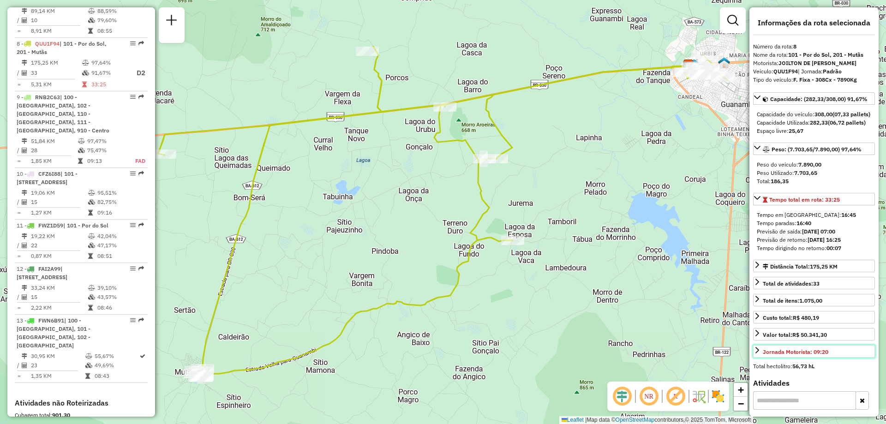
click at [760, 354] on icon at bounding box center [757, 350] width 7 height 7
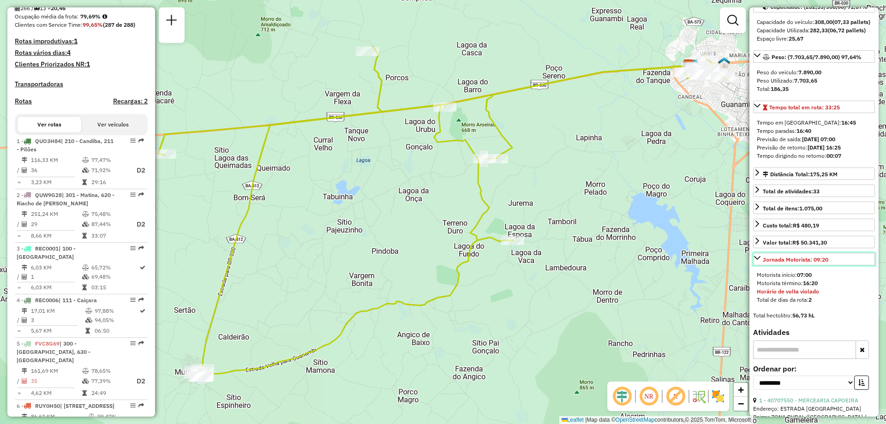
scroll to position [416, 0]
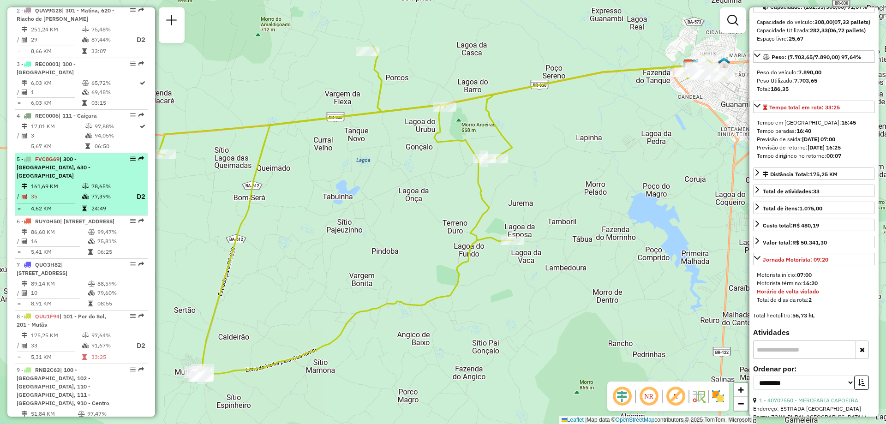
click at [90, 170] on span "| 300 - [GEOGRAPHIC_DATA], 630 - [GEOGRAPHIC_DATA]" at bounding box center [54, 168] width 74 height 24
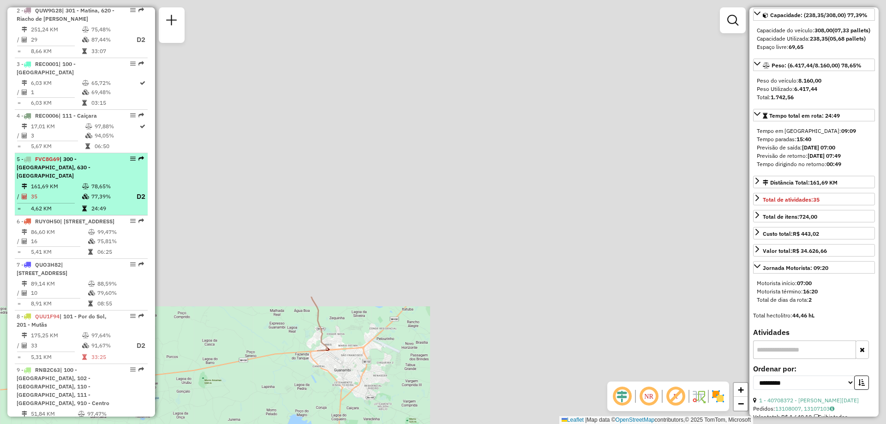
scroll to position [101, 0]
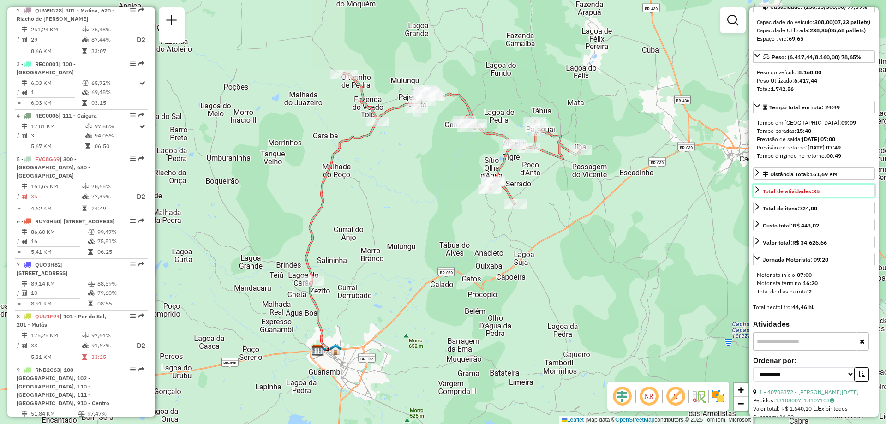
click at [761, 193] on icon at bounding box center [757, 189] width 7 height 7
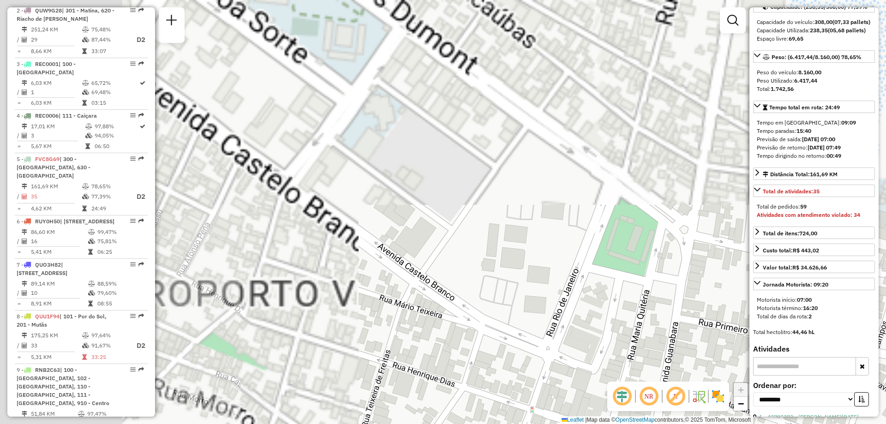
drag, startPoint x: 287, startPoint y: 191, endPoint x: 536, endPoint y: 442, distance: 354.5
click at [536, 424] on html "Aguarde... Pop-up bloqueado! Seu navegador bloqueou automáticamente a abertura …" at bounding box center [443, 212] width 886 height 424
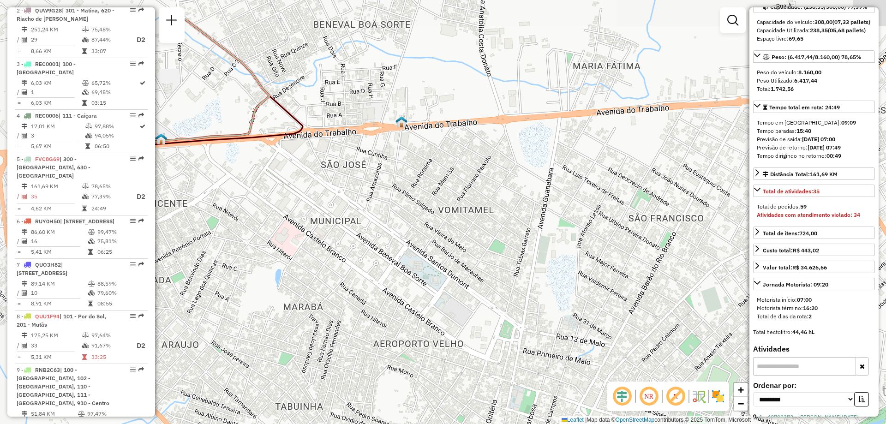
drag, startPoint x: 391, startPoint y: 203, endPoint x: 428, endPoint y: 261, distance: 69.3
click at [428, 261] on div "Janela de atendimento Grade de atendimento Capacidade Transportadoras Veículos …" at bounding box center [443, 212] width 886 height 424
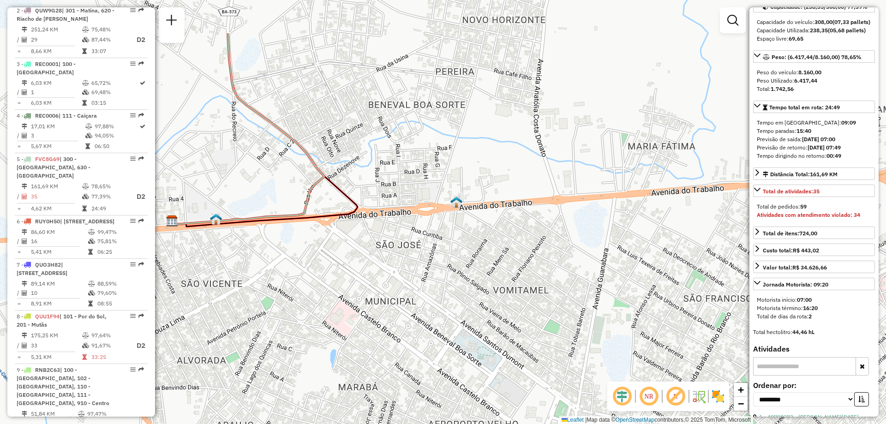
drag, startPoint x: 441, startPoint y: 157, endPoint x: 545, endPoint y: 280, distance: 160.8
click at [545, 280] on div "Janela de atendimento Grade de atendimento Capacidade Transportadoras Veículos …" at bounding box center [443, 212] width 886 height 424
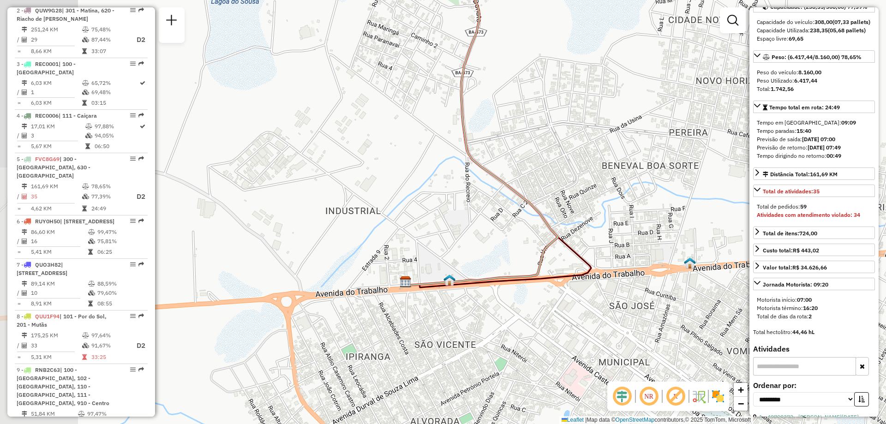
drag, startPoint x: 325, startPoint y: 150, endPoint x: 509, endPoint y: 163, distance: 184.3
click at [509, 163] on div "Janela de atendimento Grade de atendimento Capacidade Transportadoras Veículos …" at bounding box center [443, 212] width 886 height 424
